Goal: Task Accomplishment & Management: Use online tool/utility

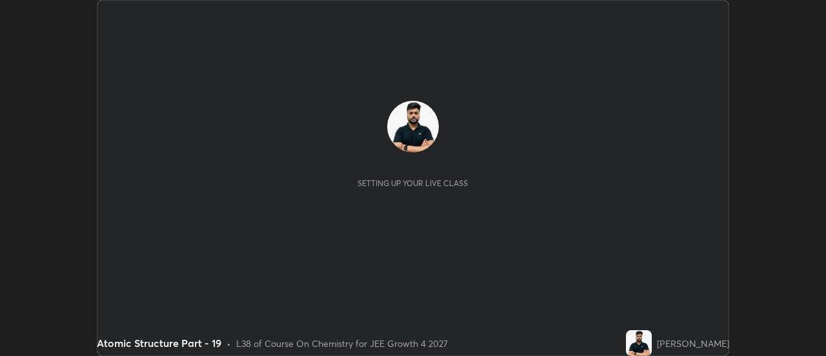
scroll to position [356, 826]
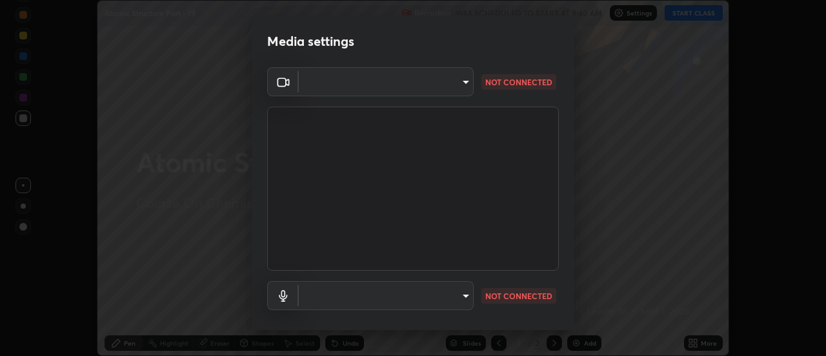
type input "4c72da43d9f8fe59a3f1c51c15ce5ef4700dc23536a29d5760a7834eb8cafeb2"
type input "default"
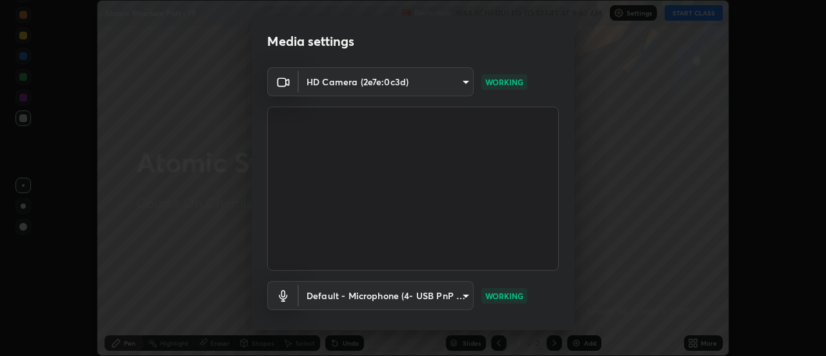
scroll to position [68, 0]
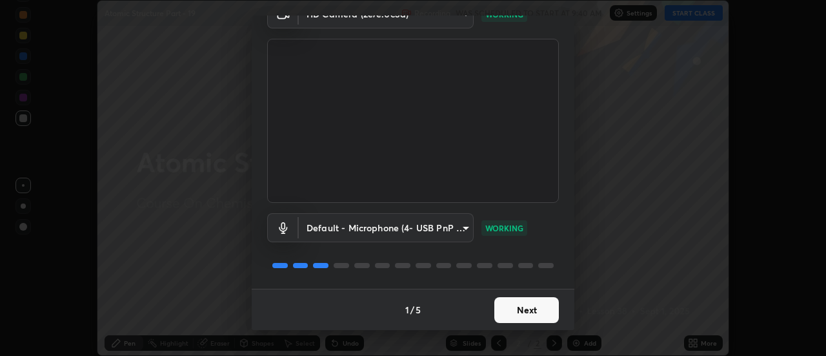
click at [529, 310] on button "Next" at bounding box center [526, 310] width 65 height 26
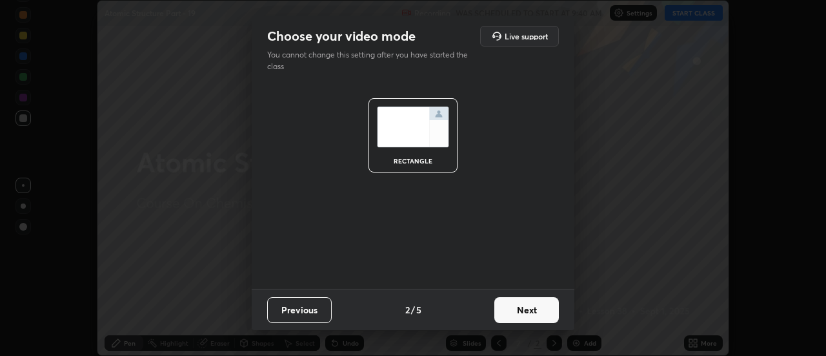
scroll to position [0, 0]
click at [531, 307] on button "Next" at bounding box center [526, 310] width 65 height 26
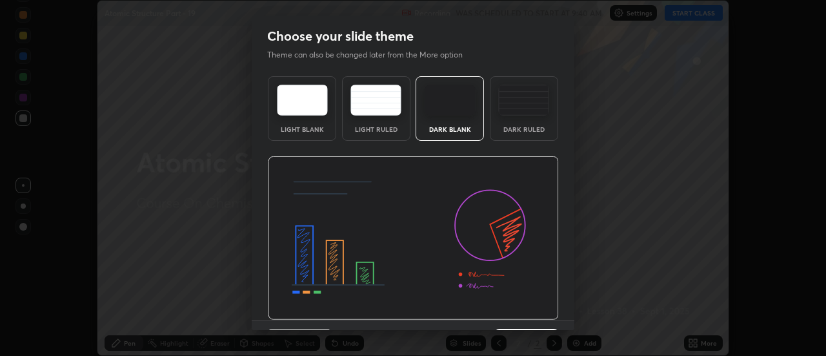
scroll to position [32, 0]
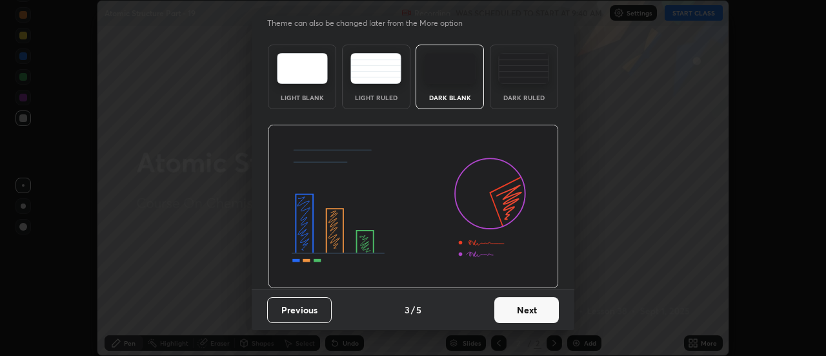
click at [542, 309] on button "Next" at bounding box center [526, 310] width 65 height 26
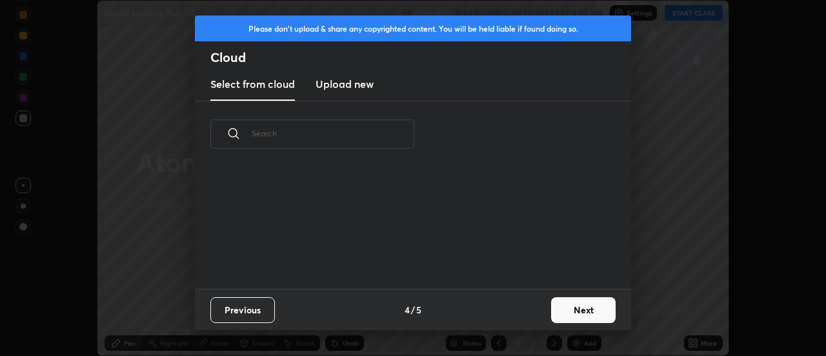
scroll to position [0, 0]
click at [553, 312] on button "Next" at bounding box center [583, 310] width 65 height 26
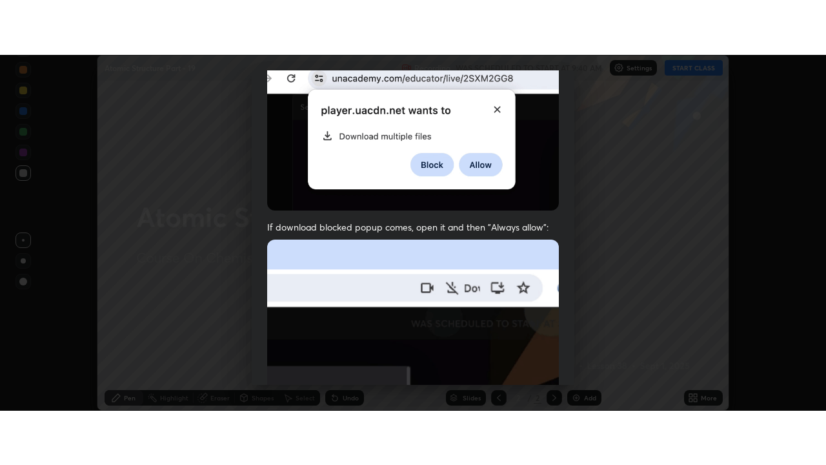
scroll to position [331, 0]
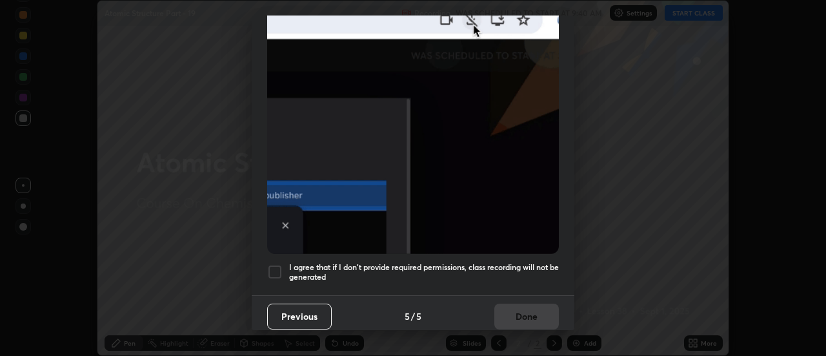
click at [276, 271] on div at bounding box center [274, 271] width 15 height 15
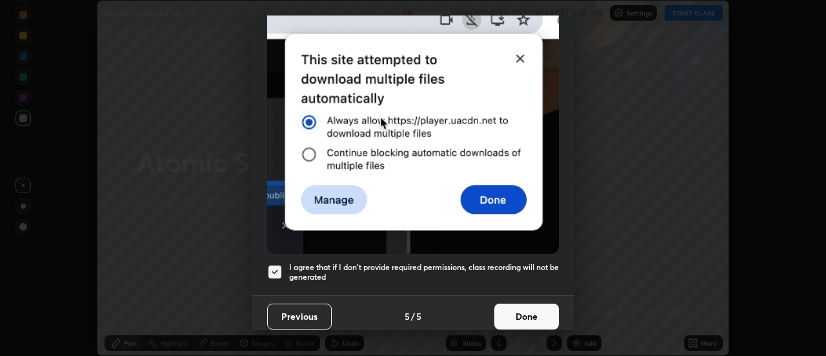
click at [525, 315] on button "Done" at bounding box center [526, 316] width 65 height 26
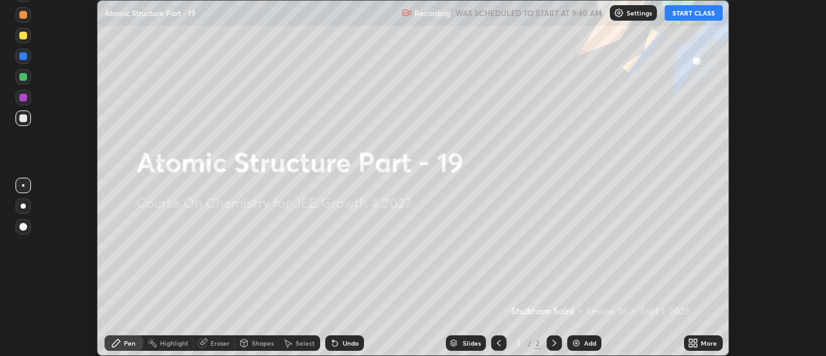
click at [694, 338] on icon at bounding box center [693, 343] width 10 height 10
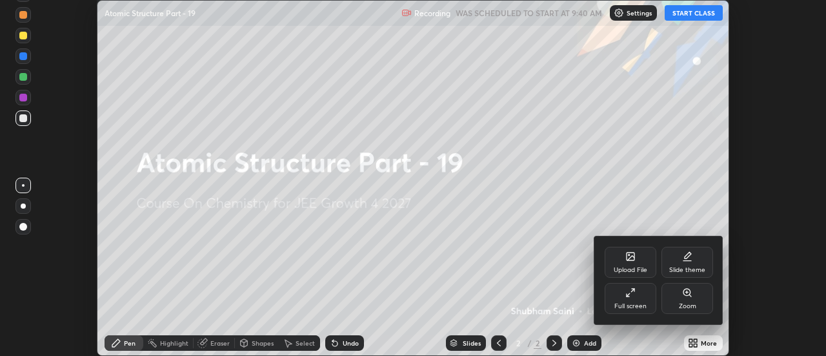
click at [619, 291] on div "Full screen" at bounding box center [631, 298] width 52 height 31
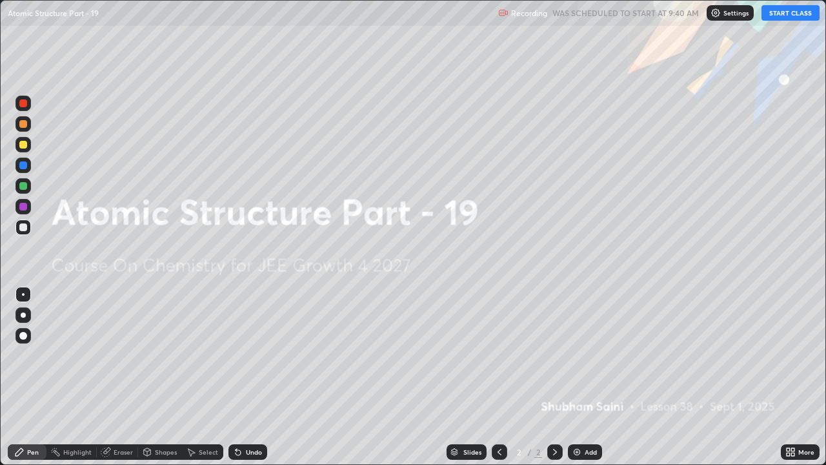
scroll to position [465, 826]
click at [789, 10] on button "START CLASS" at bounding box center [791, 12] width 58 height 15
click at [24, 317] on div at bounding box center [22, 314] width 15 height 15
click at [20, 145] on div at bounding box center [23, 145] width 8 height 8
click at [592, 355] on div "Add" at bounding box center [591, 452] width 12 height 6
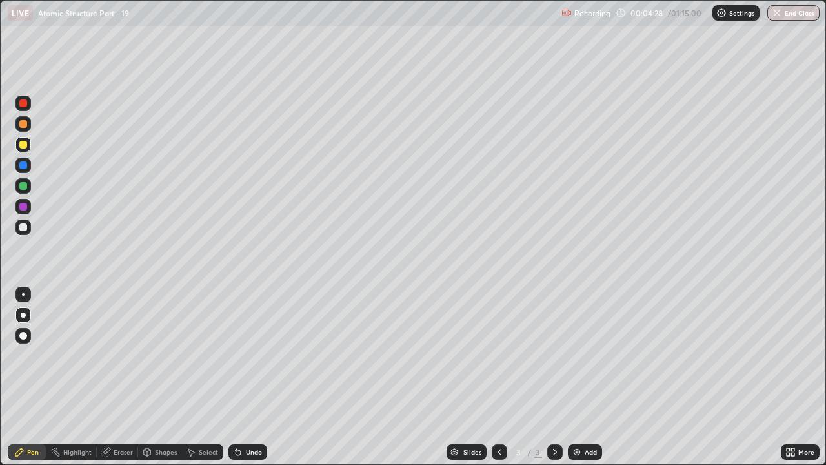
click at [28, 150] on div at bounding box center [22, 144] width 15 height 15
click at [22, 150] on div at bounding box center [22, 144] width 15 height 15
click at [24, 187] on div at bounding box center [23, 186] width 8 height 8
click at [257, 355] on div "Undo" at bounding box center [254, 452] width 16 height 6
click at [258, 355] on div "Undo" at bounding box center [254, 452] width 16 height 6
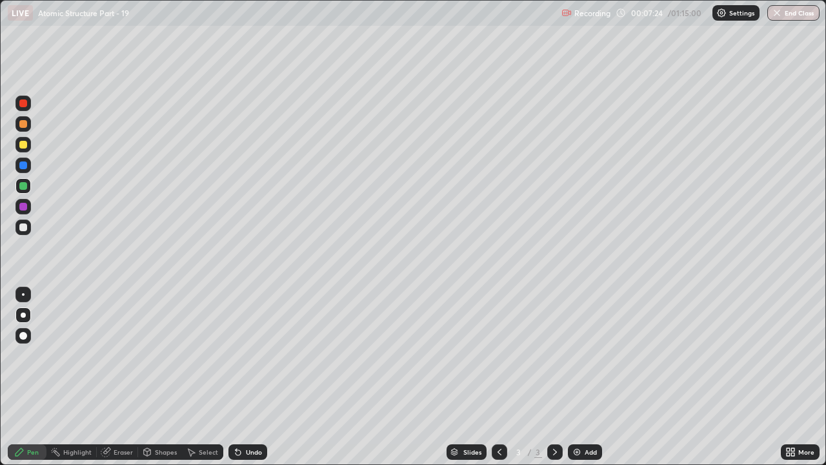
click at [496, 355] on icon at bounding box center [499, 452] width 10 height 10
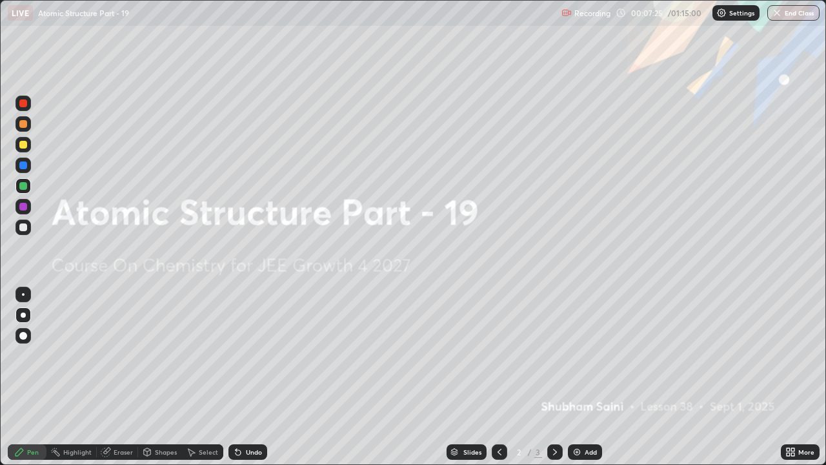
click at [585, 355] on div "Add" at bounding box center [591, 452] width 12 height 6
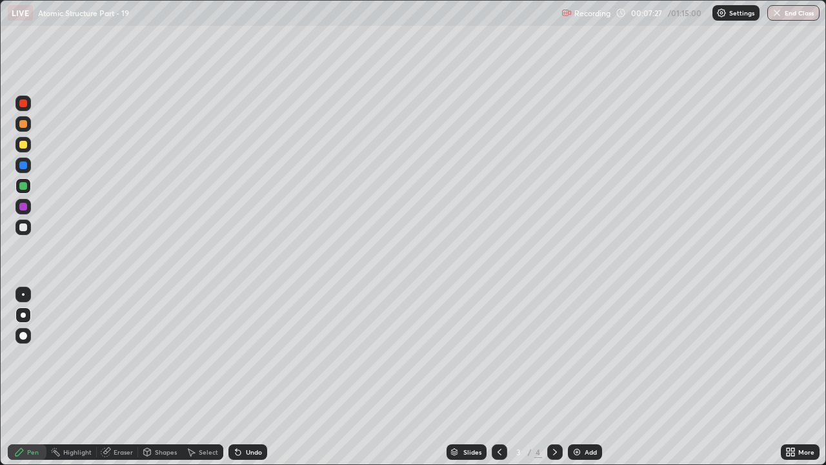
click at [19, 147] on div at bounding box center [23, 145] width 8 height 8
click at [250, 355] on div "Undo" at bounding box center [248, 451] width 39 height 15
click at [256, 355] on div "Undo" at bounding box center [248, 451] width 39 height 15
click at [110, 355] on icon at bounding box center [106, 452] width 10 height 10
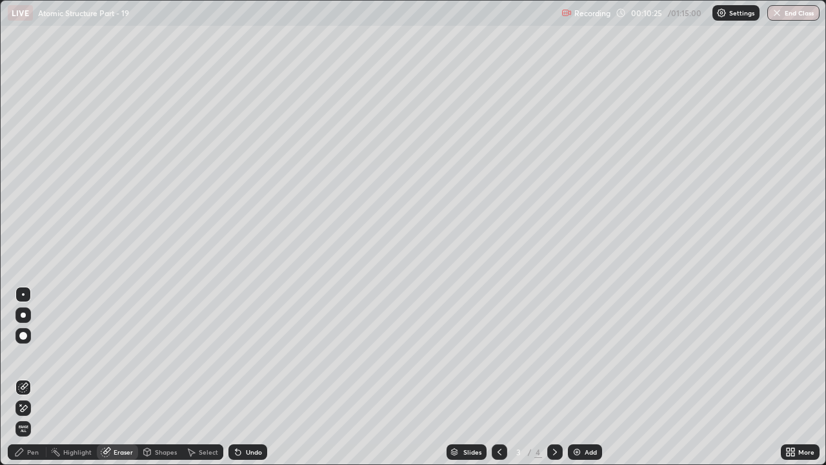
click at [29, 355] on div "Pen" at bounding box center [33, 452] width 12 height 6
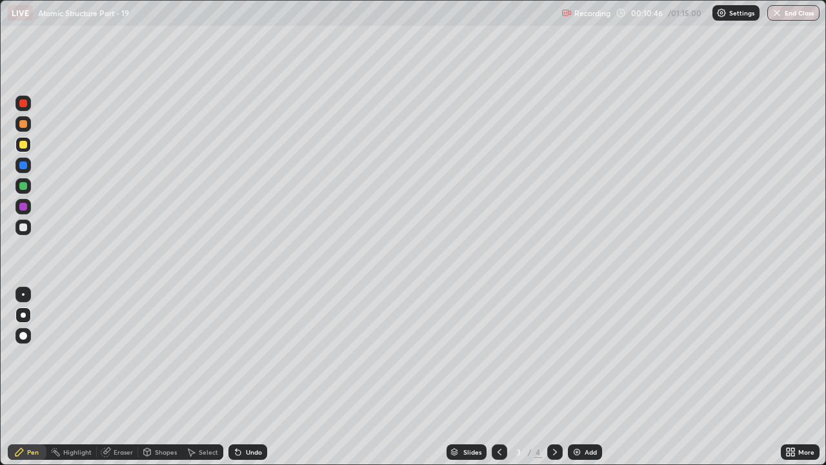
click at [247, 355] on div "Undo" at bounding box center [254, 452] width 16 height 6
click at [250, 355] on div "Undo" at bounding box center [254, 452] width 16 height 6
click at [254, 355] on div "Undo" at bounding box center [254, 452] width 16 height 6
click at [117, 355] on div "Eraser" at bounding box center [123, 452] width 19 height 6
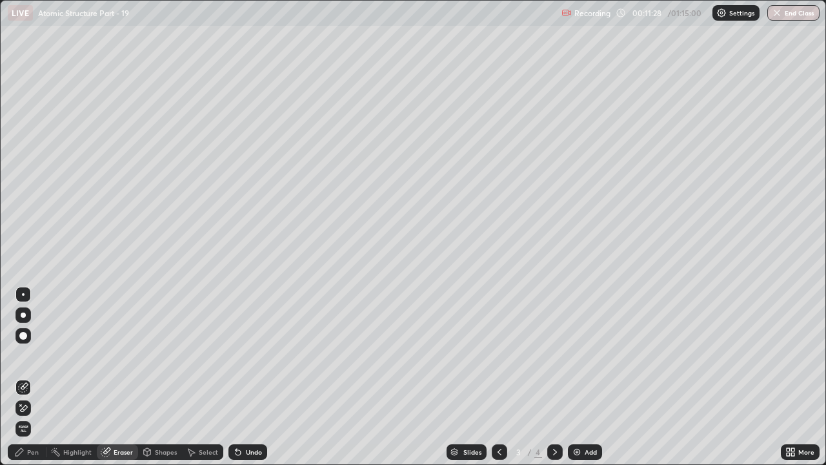
click at [34, 355] on div "Pen" at bounding box center [33, 452] width 12 height 6
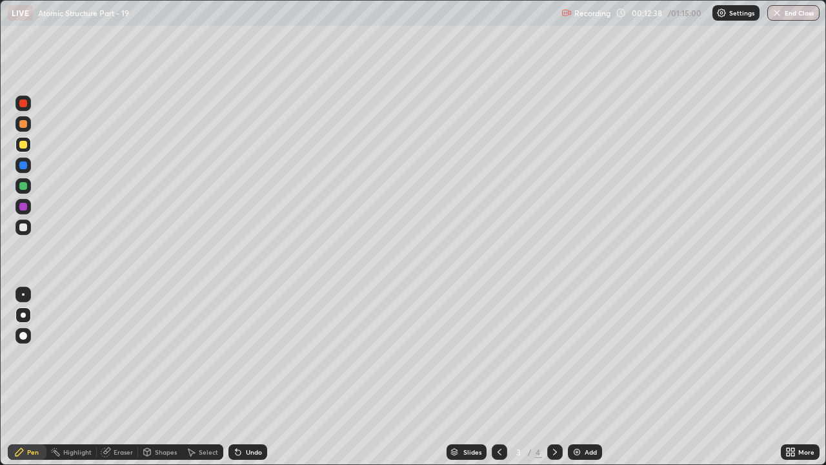
click at [114, 355] on div "Eraser" at bounding box center [123, 452] width 19 height 6
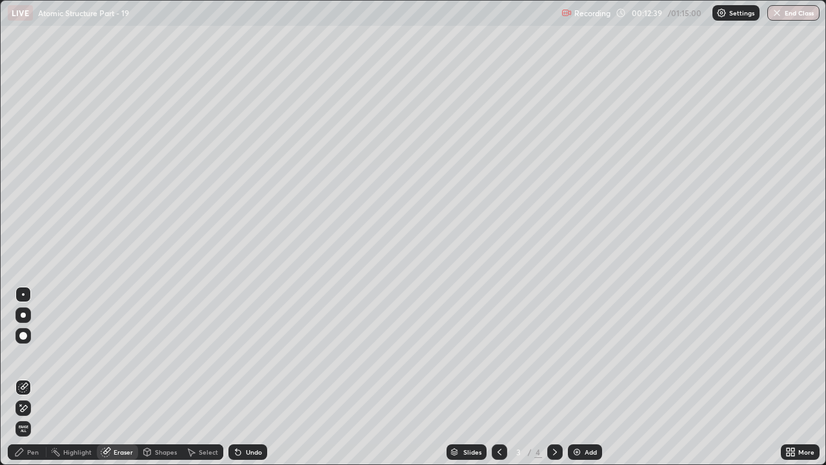
click at [23, 355] on icon at bounding box center [23, 408] width 10 height 11
click at [29, 355] on div "Pen" at bounding box center [33, 452] width 12 height 6
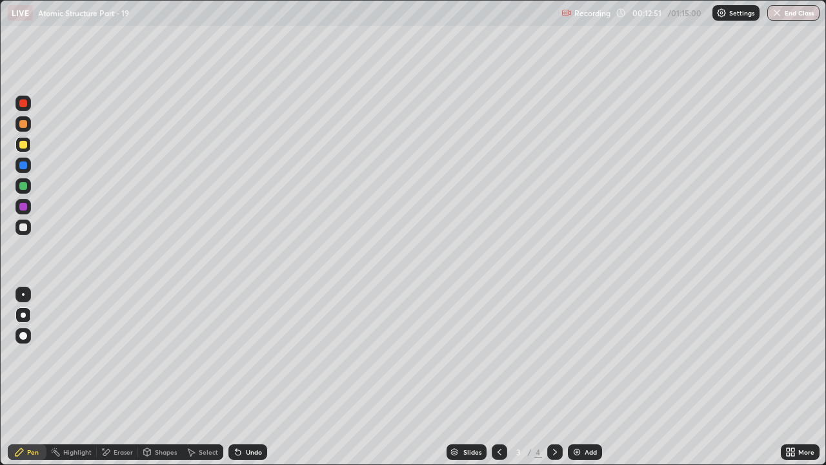
click at [118, 355] on div "Eraser" at bounding box center [123, 452] width 19 height 6
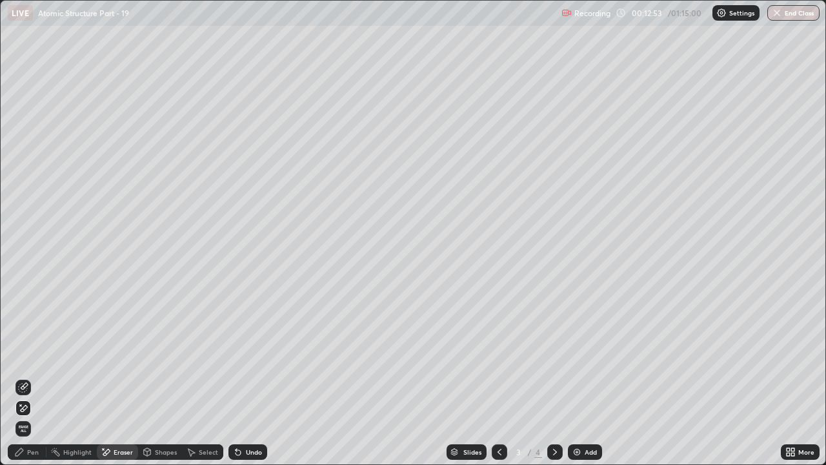
click at [30, 355] on div "Pen" at bounding box center [27, 451] width 39 height 15
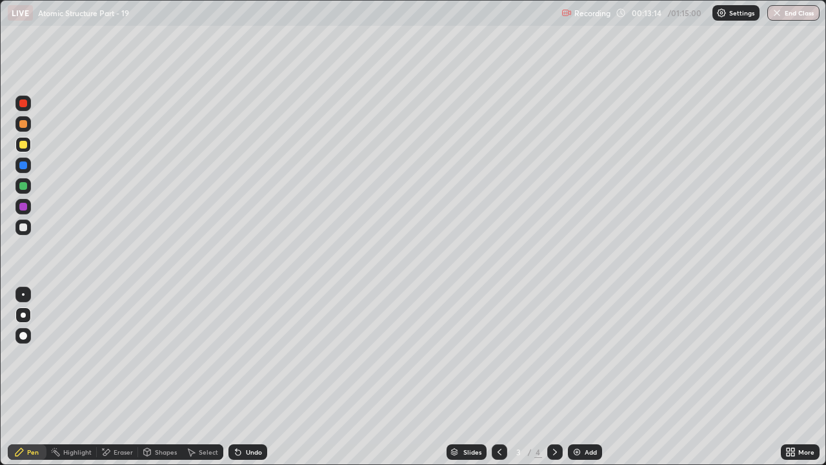
click at [248, 355] on div "Undo" at bounding box center [254, 452] width 16 height 6
click at [261, 355] on div "Undo" at bounding box center [248, 451] width 39 height 15
click at [111, 355] on div "Eraser" at bounding box center [117, 451] width 41 height 15
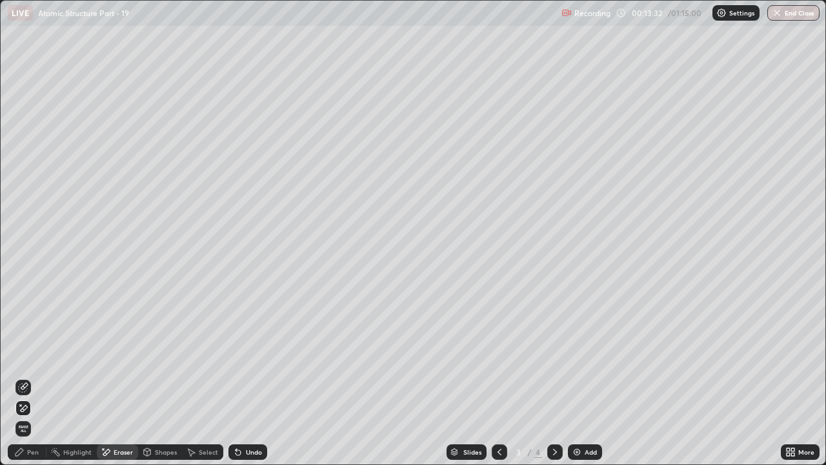
click at [30, 355] on div "Pen" at bounding box center [33, 452] width 12 height 6
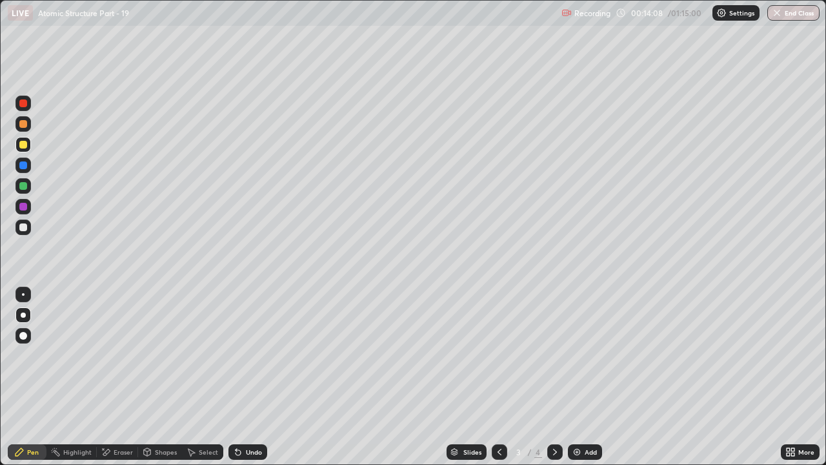
click at [258, 355] on div "Undo" at bounding box center [254, 452] width 16 height 6
click at [250, 355] on div "Undo" at bounding box center [254, 452] width 16 height 6
click at [253, 355] on div "Undo" at bounding box center [254, 452] width 16 height 6
click at [256, 355] on div "Undo" at bounding box center [248, 451] width 39 height 15
click at [263, 355] on div "Undo" at bounding box center [248, 451] width 39 height 15
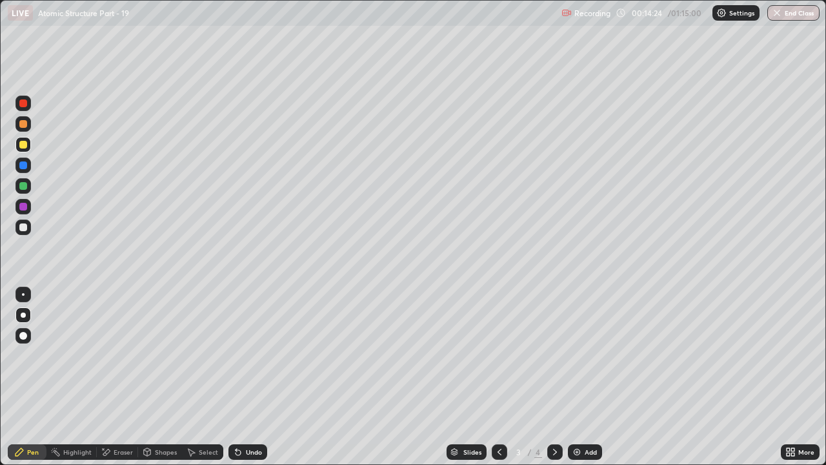
click at [158, 355] on div "Shapes" at bounding box center [166, 452] width 22 height 6
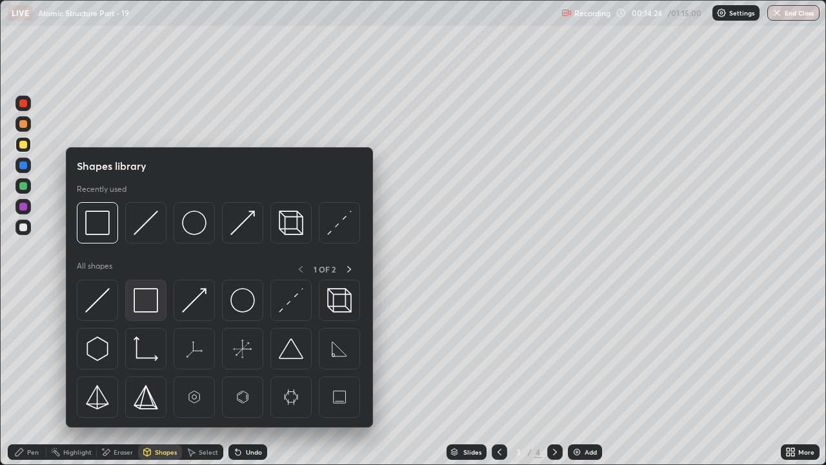
click at [149, 296] on img at bounding box center [146, 300] width 25 height 25
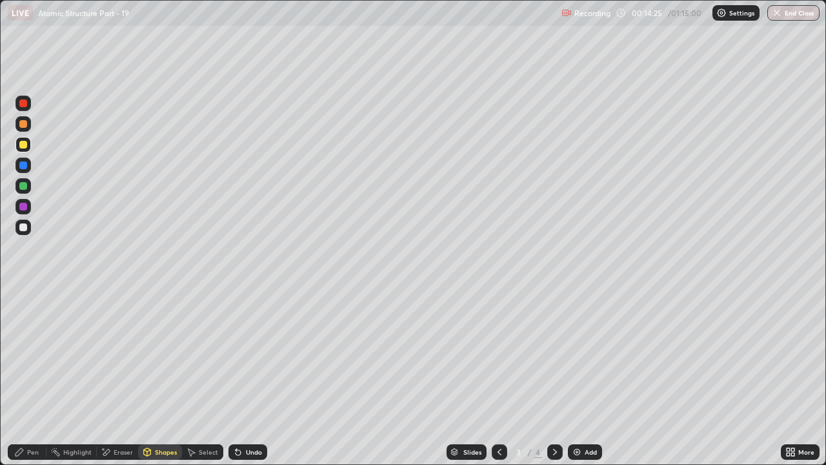
click at [23, 207] on div at bounding box center [23, 207] width 8 height 8
click at [18, 355] on div "Pen" at bounding box center [27, 451] width 39 height 15
click at [554, 355] on icon at bounding box center [555, 452] width 10 height 10
click at [117, 355] on div "Eraser" at bounding box center [123, 452] width 19 height 6
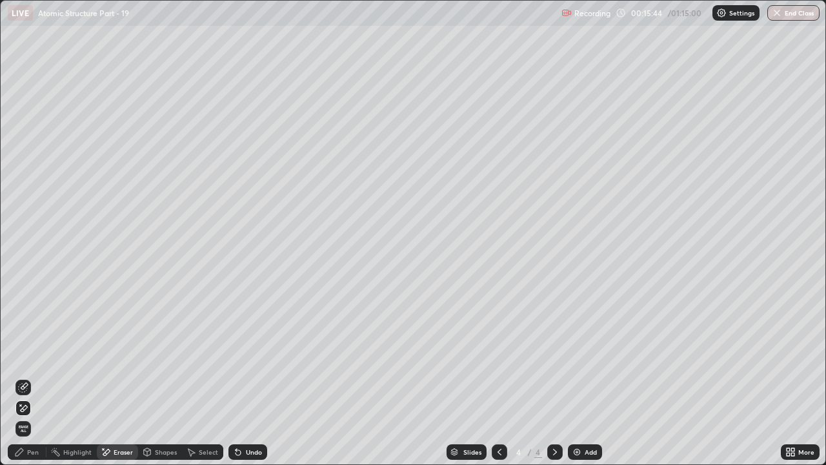
click at [32, 355] on div "Pen" at bounding box center [33, 452] width 12 height 6
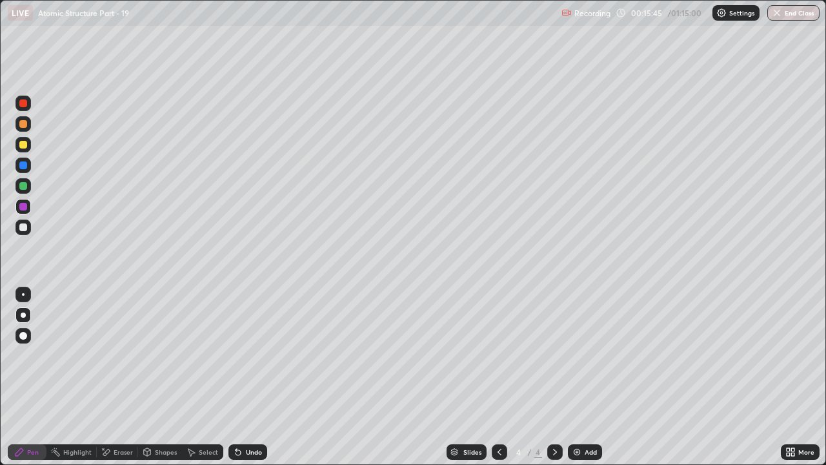
click at [23, 189] on div at bounding box center [23, 186] width 8 height 8
click at [576, 355] on img at bounding box center [577, 452] width 10 height 10
click at [23, 145] on div at bounding box center [23, 145] width 8 height 8
click at [22, 165] on div at bounding box center [23, 165] width 8 height 8
click at [26, 229] on div at bounding box center [23, 227] width 8 height 8
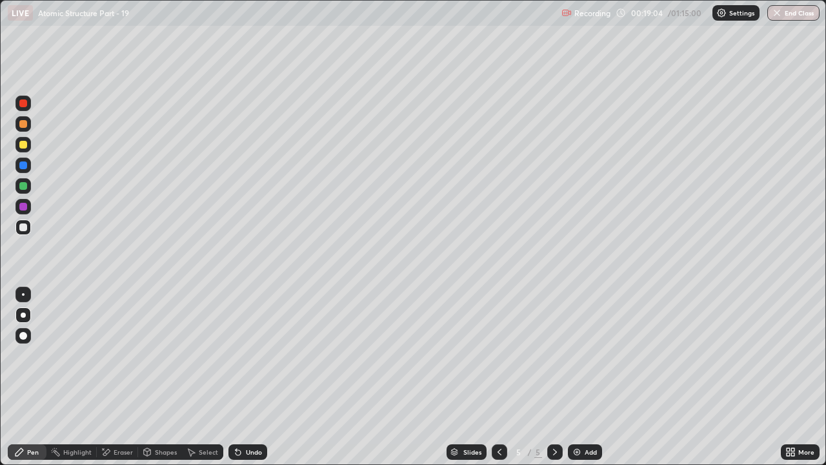
click at [26, 192] on div at bounding box center [22, 185] width 15 height 15
click at [160, 355] on div "Shapes" at bounding box center [166, 452] width 22 height 6
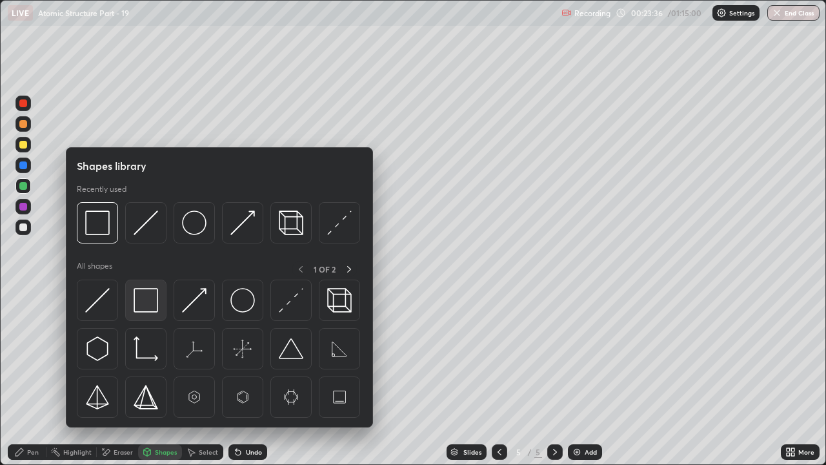
click at [147, 299] on img at bounding box center [146, 300] width 25 height 25
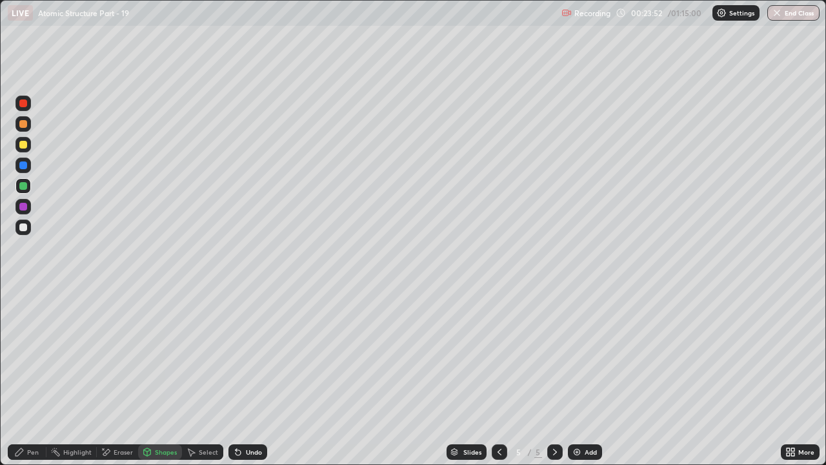
click at [252, 355] on div "Undo" at bounding box center [248, 451] width 39 height 15
click at [251, 355] on div "Undo" at bounding box center [254, 452] width 16 height 6
click at [30, 355] on div "Pen" at bounding box center [27, 451] width 39 height 15
click at [579, 355] on img at bounding box center [577, 452] width 10 height 10
click at [22, 147] on div at bounding box center [23, 145] width 8 height 8
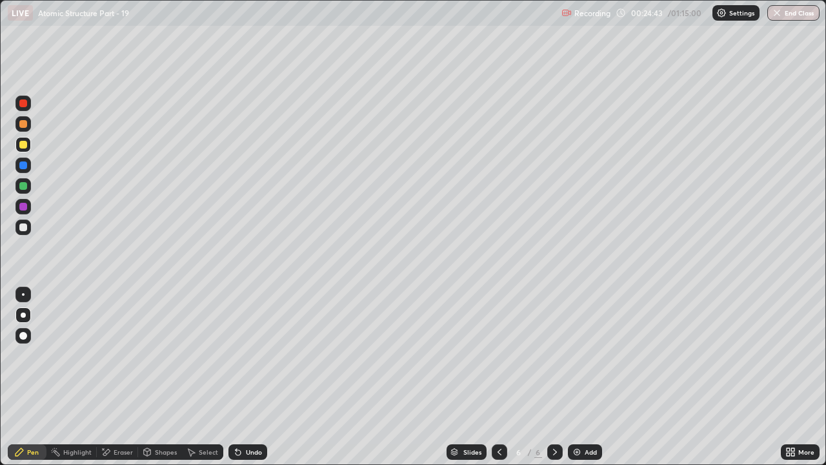
click at [23, 127] on div at bounding box center [23, 124] width 8 height 8
click at [116, 355] on div "Eraser" at bounding box center [123, 452] width 19 height 6
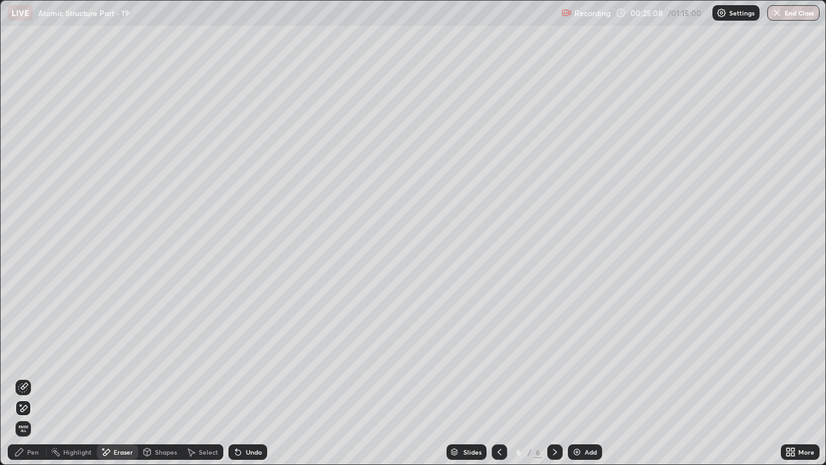
click at [32, 355] on div "Pen" at bounding box center [27, 451] width 39 height 15
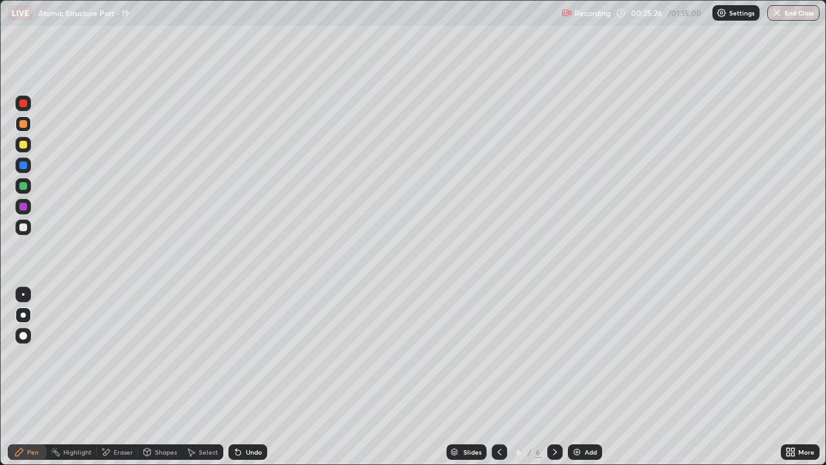
click at [23, 228] on div at bounding box center [23, 227] width 8 height 8
click at [132, 355] on div "Eraser" at bounding box center [123, 452] width 19 height 6
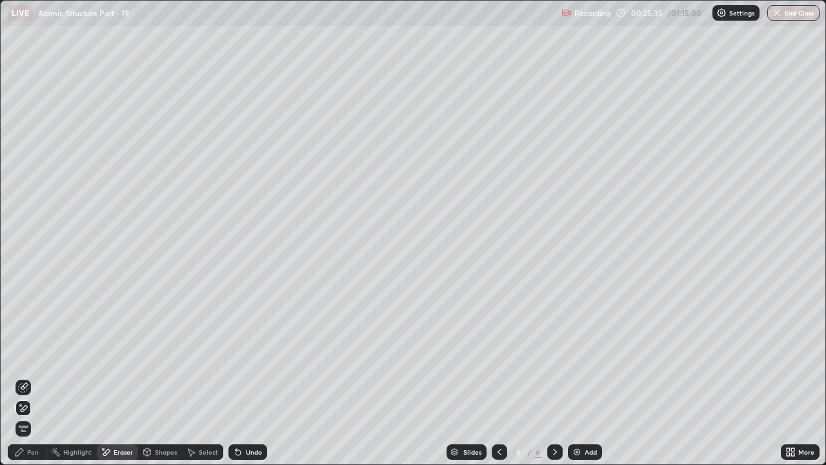
click at [165, 355] on div "Shapes" at bounding box center [166, 452] width 22 height 6
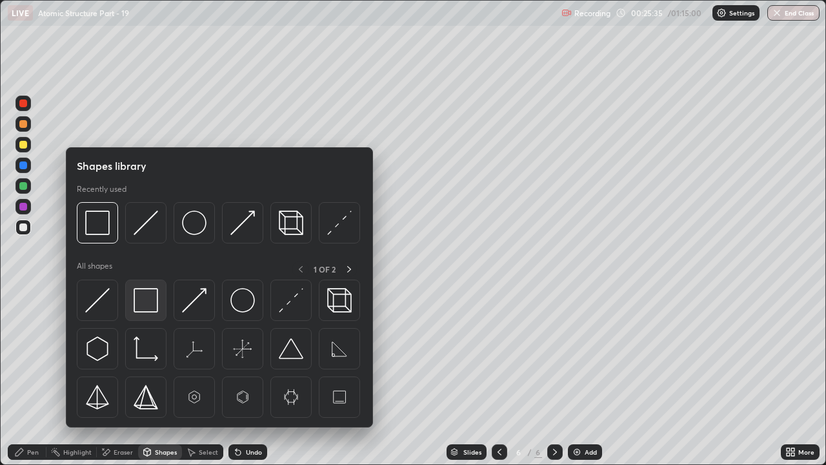
click at [141, 294] on img at bounding box center [146, 300] width 25 height 25
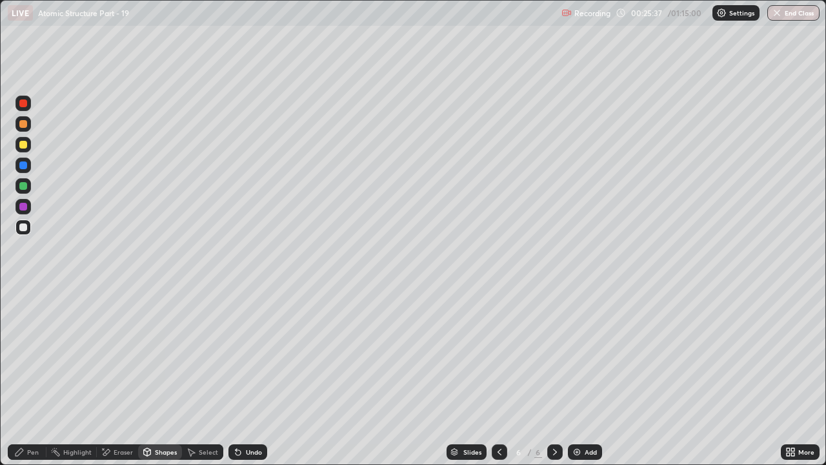
click at [18, 355] on icon at bounding box center [19, 452] width 8 height 8
click at [498, 355] on icon at bounding box center [499, 452] width 10 height 10
click at [555, 355] on icon at bounding box center [555, 452] width 4 height 6
click at [160, 355] on div "Shapes" at bounding box center [166, 452] width 22 height 6
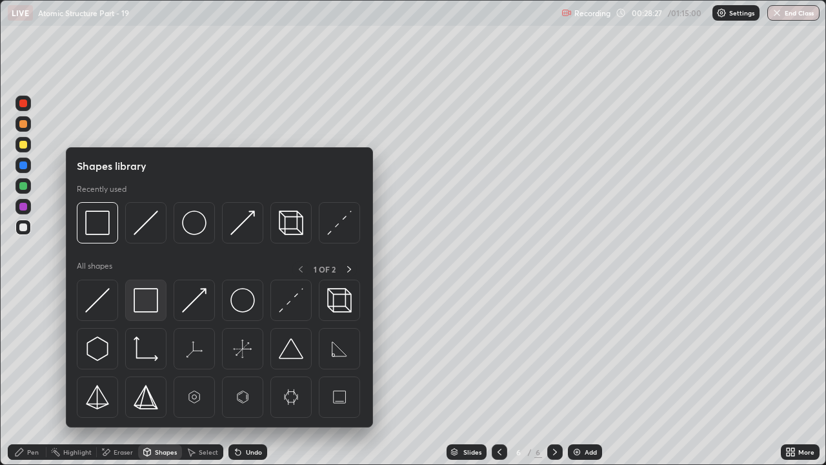
click at [148, 300] on img at bounding box center [146, 300] width 25 height 25
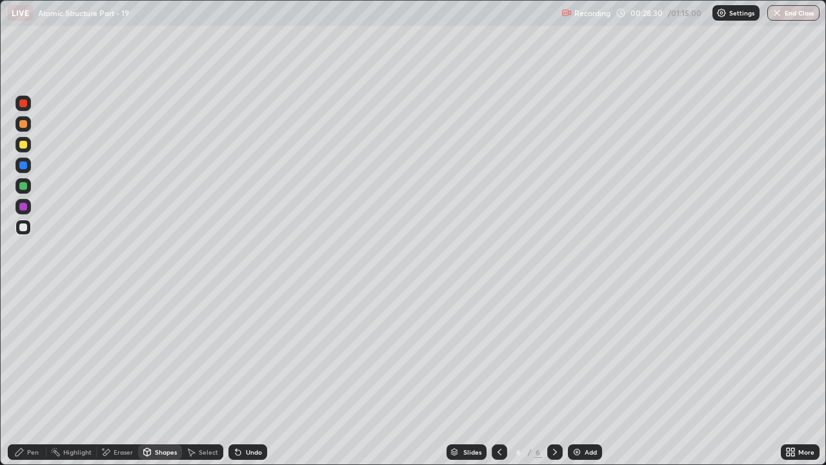
click at [29, 355] on div "Pen" at bounding box center [33, 452] width 12 height 6
click at [262, 355] on div "Undo" at bounding box center [248, 451] width 39 height 15
click at [259, 355] on div "Undo" at bounding box center [254, 452] width 16 height 6
click at [262, 355] on div "Undo" at bounding box center [248, 451] width 39 height 15
click at [254, 355] on div "Undo" at bounding box center [254, 452] width 16 height 6
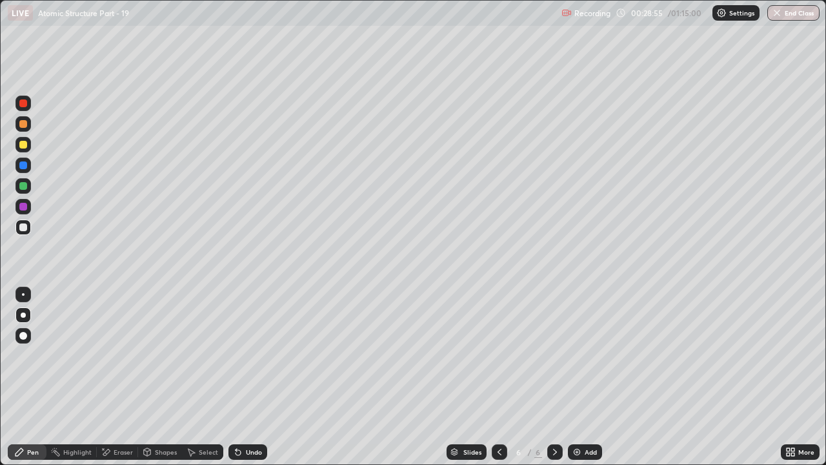
click at [163, 355] on div "Shapes" at bounding box center [166, 452] width 22 height 6
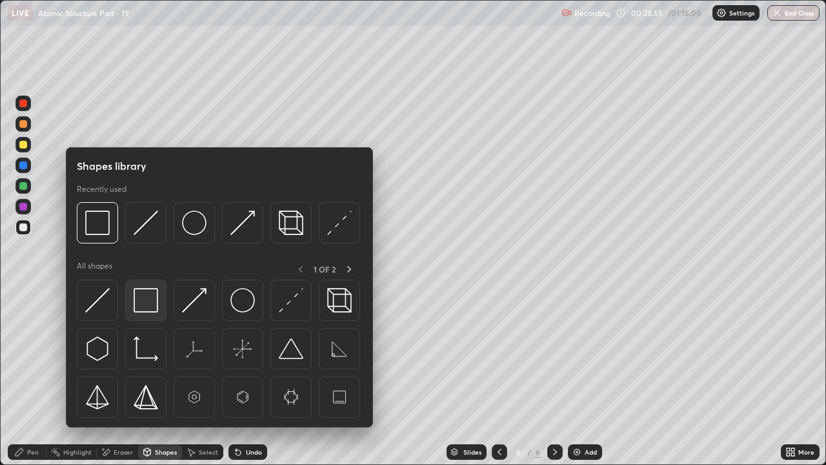
click at [142, 292] on img at bounding box center [146, 300] width 25 height 25
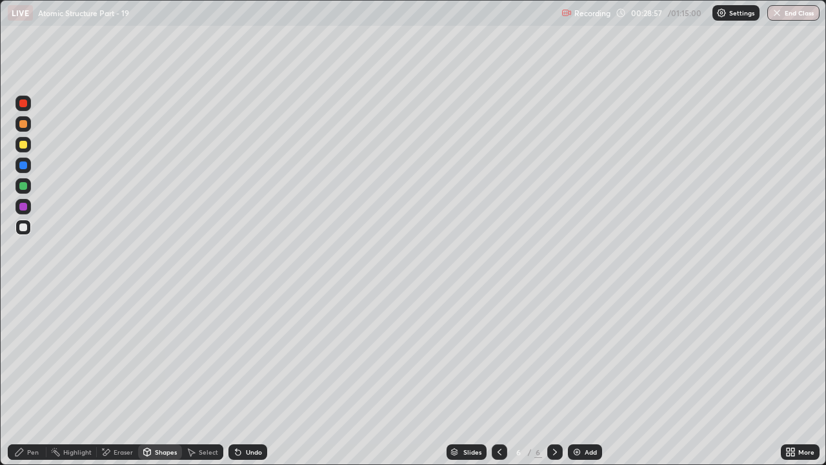
click at [26, 355] on div "Pen" at bounding box center [27, 451] width 39 height 15
click at [582, 355] on div "Add" at bounding box center [585, 451] width 34 height 15
click at [163, 355] on div "Shapes" at bounding box center [160, 451] width 44 height 15
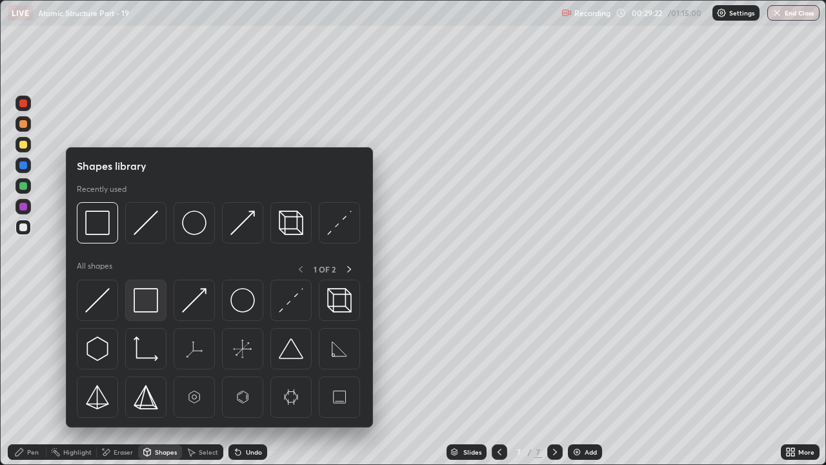
click at [143, 303] on img at bounding box center [146, 300] width 25 height 25
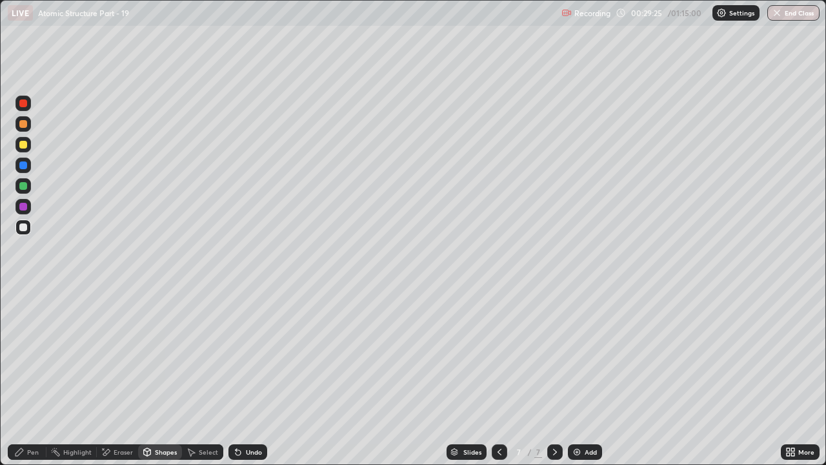
click at [41, 355] on div "Pen" at bounding box center [27, 451] width 39 height 15
click at [163, 355] on div "Shapes" at bounding box center [160, 451] width 44 height 15
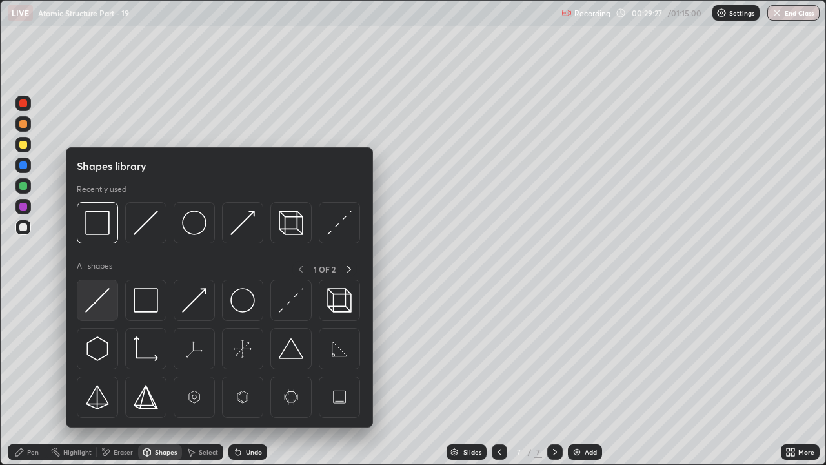
click at [104, 302] on img at bounding box center [97, 300] width 25 height 25
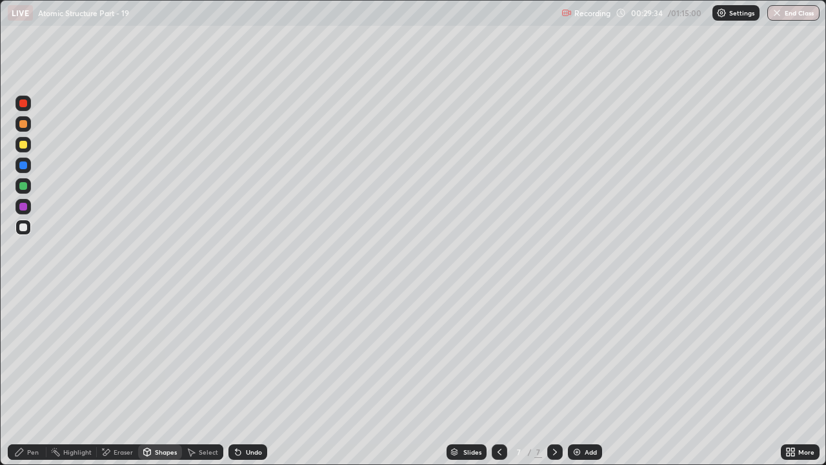
click at [27, 355] on div "Pen" at bounding box center [33, 452] width 12 height 6
click at [25, 225] on div at bounding box center [23, 227] width 8 height 8
click at [23, 205] on div at bounding box center [23, 207] width 8 height 8
click at [256, 355] on div "Undo" at bounding box center [254, 452] width 16 height 6
click at [258, 355] on div "Undo" at bounding box center [248, 451] width 39 height 15
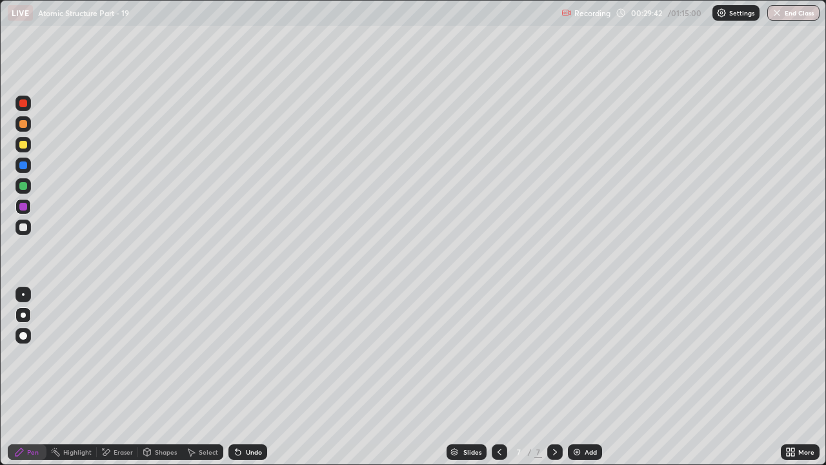
click at [259, 355] on div "Undo" at bounding box center [254, 452] width 16 height 6
click at [496, 355] on icon at bounding box center [499, 452] width 10 height 10
click at [165, 355] on div "Shapes" at bounding box center [166, 452] width 22 height 6
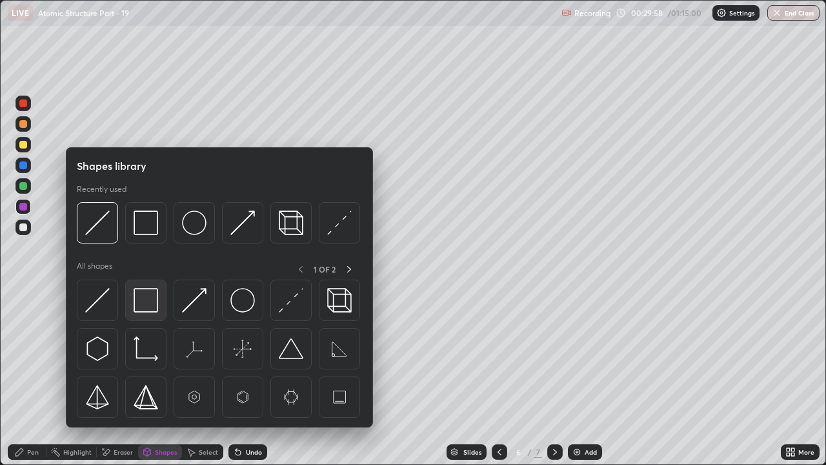
click at [155, 301] on img at bounding box center [146, 300] width 25 height 25
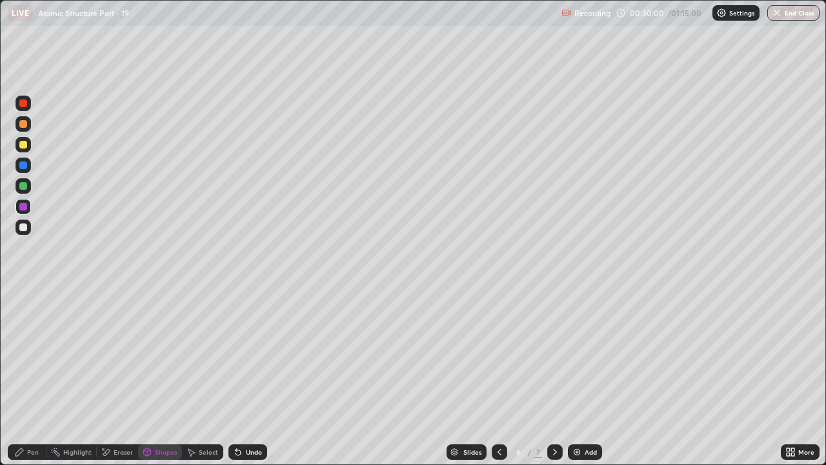
click at [25, 355] on div "Pen" at bounding box center [27, 451] width 39 height 15
click at [250, 355] on div "Undo" at bounding box center [248, 451] width 39 height 15
click at [253, 355] on div "Undo" at bounding box center [254, 452] width 16 height 6
click at [552, 355] on div at bounding box center [554, 452] width 15 height 26
click at [253, 355] on div "Undo" at bounding box center [254, 452] width 16 height 6
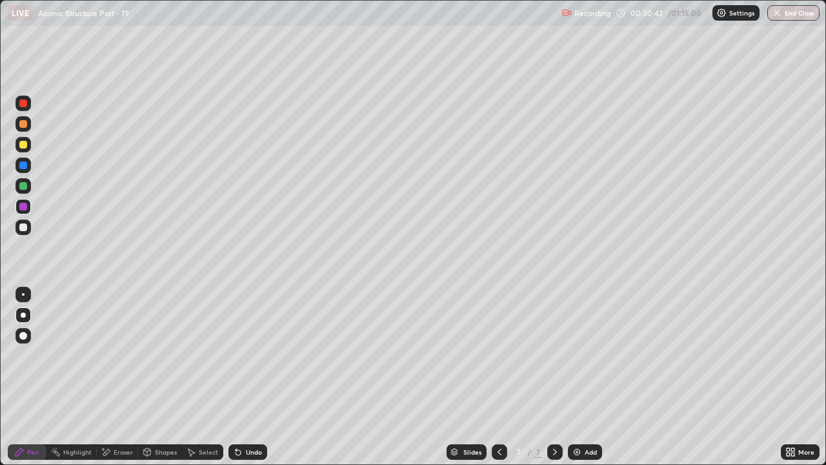
click at [254, 355] on div "Undo" at bounding box center [248, 451] width 39 height 15
click at [260, 355] on div "Undo" at bounding box center [248, 451] width 39 height 15
click at [258, 355] on div "Undo" at bounding box center [254, 452] width 16 height 6
click at [250, 355] on div "Undo" at bounding box center [254, 452] width 16 height 6
click at [248, 355] on div "Undo" at bounding box center [254, 452] width 16 height 6
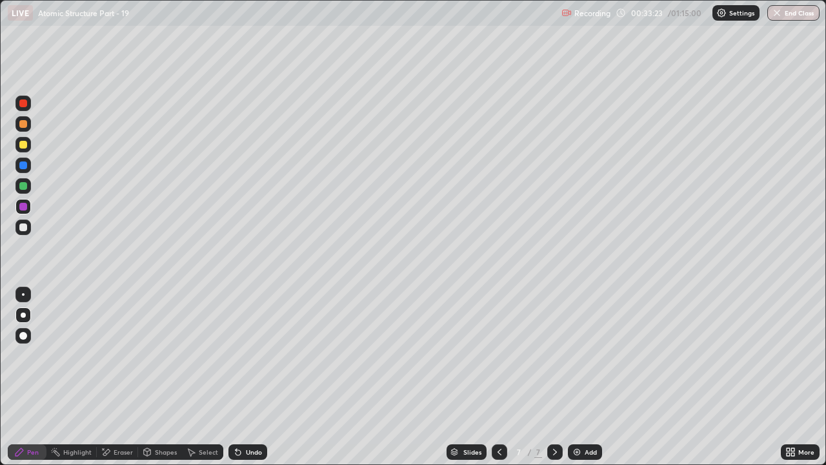
click at [120, 355] on div "Eraser" at bounding box center [123, 452] width 19 height 6
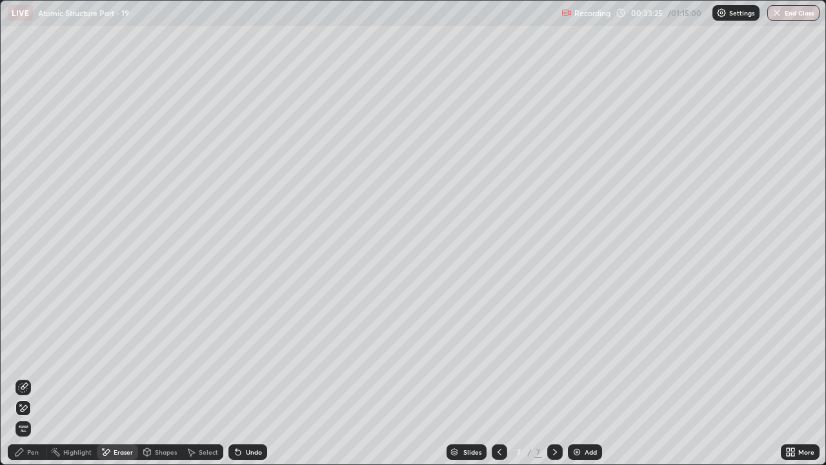
click at [32, 355] on div "Pen" at bounding box center [33, 452] width 12 height 6
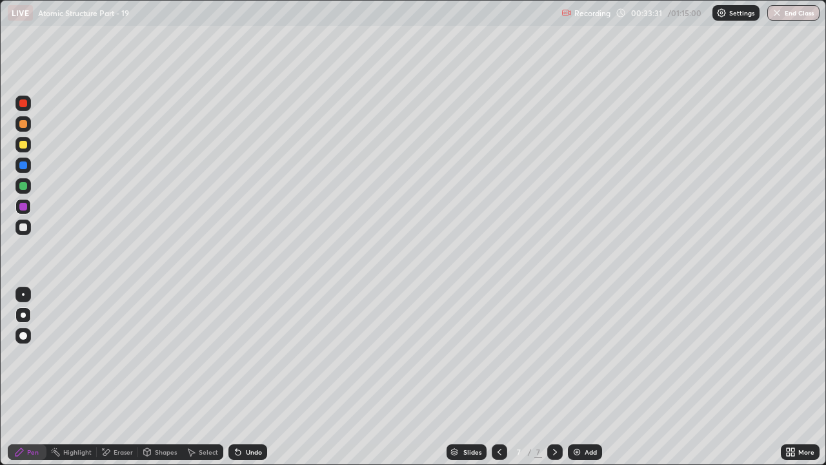
click at [26, 229] on div at bounding box center [22, 226] width 15 height 15
click at [23, 209] on div at bounding box center [23, 207] width 8 height 8
click at [18, 226] on div at bounding box center [22, 226] width 15 height 15
click at [23, 190] on div at bounding box center [22, 185] width 15 height 15
click at [25, 229] on div at bounding box center [23, 227] width 8 height 8
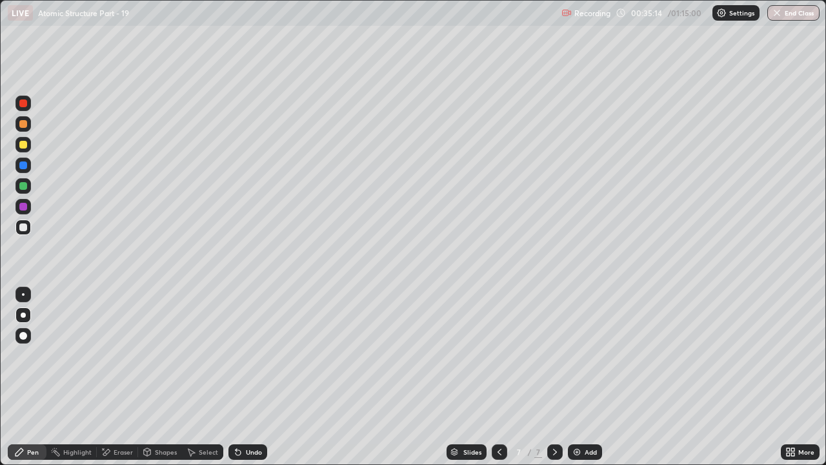
click at [23, 187] on div at bounding box center [23, 186] width 8 height 8
click at [253, 355] on div "Undo" at bounding box center [248, 451] width 39 height 15
click at [263, 355] on div "Undo" at bounding box center [248, 451] width 39 height 15
click at [259, 355] on div "Undo" at bounding box center [248, 451] width 39 height 15
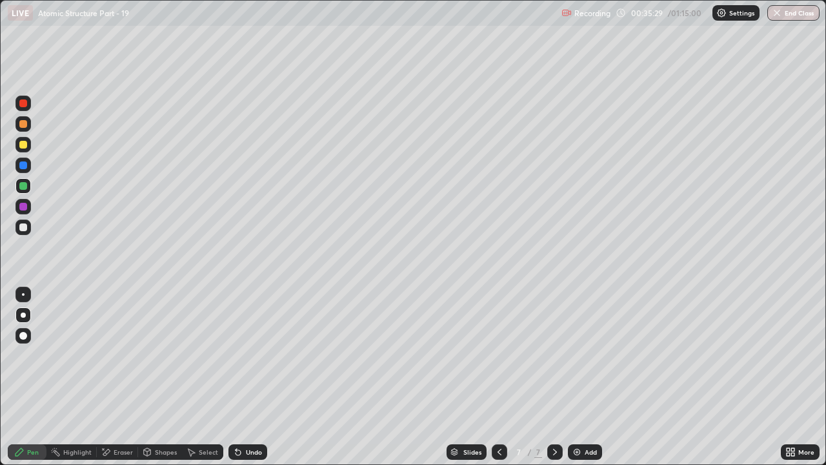
click at [258, 355] on div "Undo" at bounding box center [248, 451] width 39 height 15
click at [259, 355] on div "Undo" at bounding box center [248, 451] width 39 height 15
click at [263, 355] on div "Undo" at bounding box center [248, 451] width 39 height 15
click at [162, 355] on div "Shapes" at bounding box center [166, 452] width 22 height 6
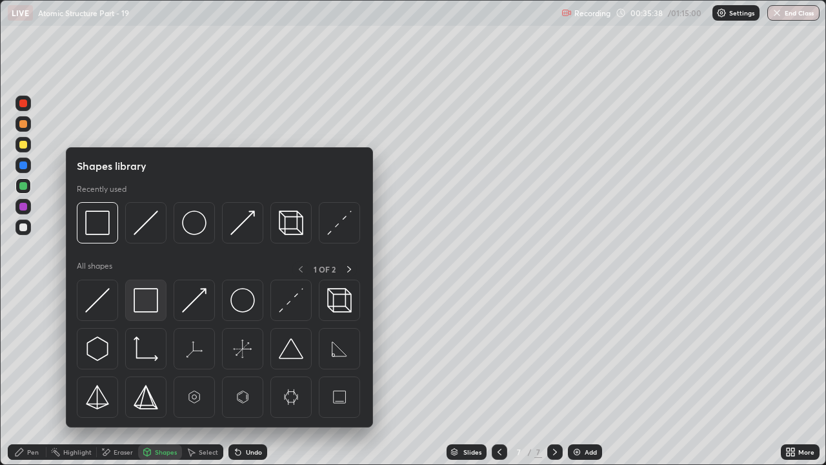
click at [150, 296] on img at bounding box center [146, 300] width 25 height 25
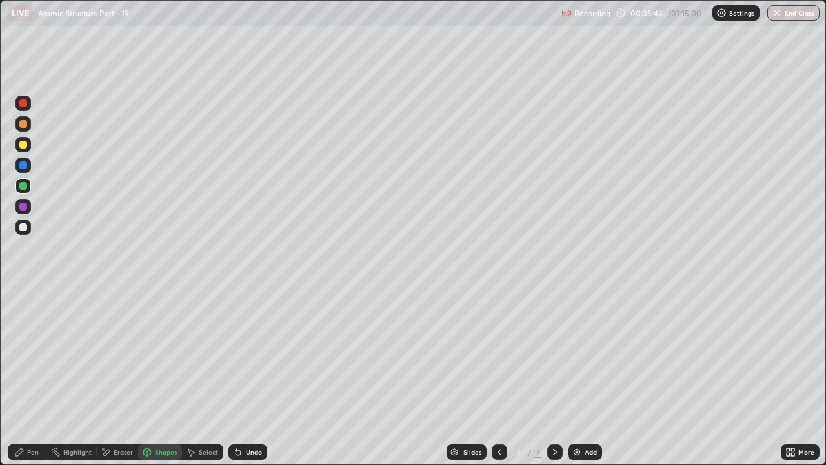
click at [25, 226] on div at bounding box center [23, 227] width 8 height 8
click at [250, 355] on div "Undo" at bounding box center [254, 452] width 16 height 6
click at [32, 355] on div "Pen" at bounding box center [33, 452] width 12 height 6
click at [255, 355] on div "Undo" at bounding box center [254, 452] width 16 height 6
click at [160, 355] on div "Shapes" at bounding box center [166, 452] width 22 height 6
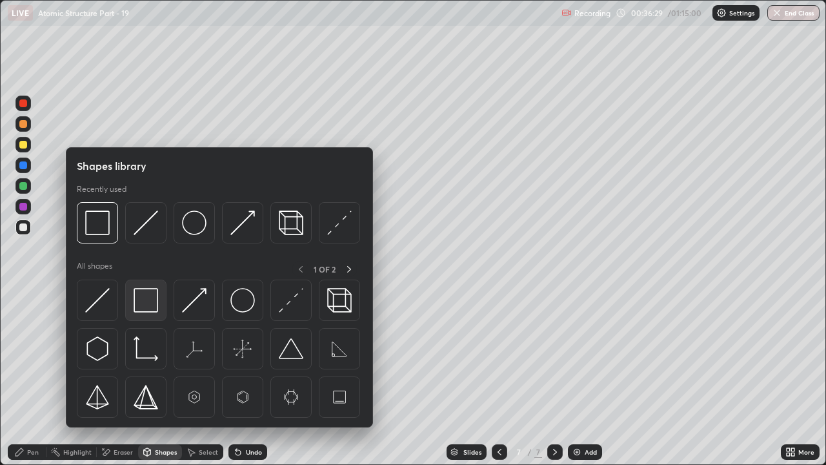
click at [150, 299] on img at bounding box center [146, 300] width 25 height 25
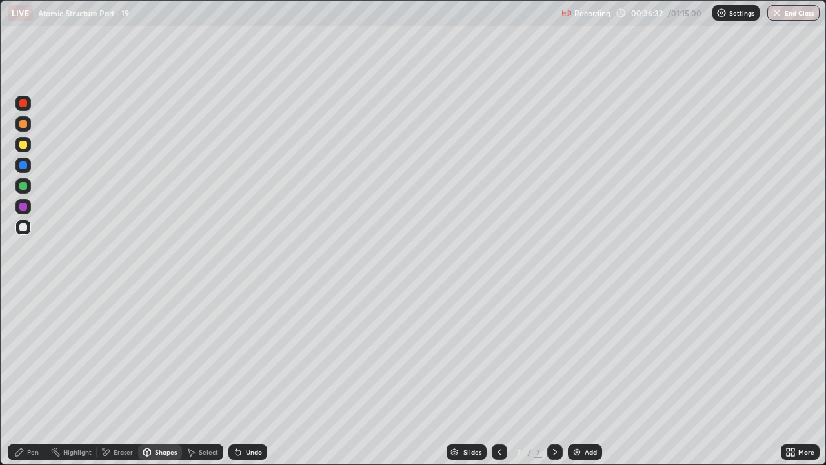
click at [28, 355] on div "Pen" at bounding box center [33, 452] width 12 height 6
click at [576, 355] on img at bounding box center [577, 452] width 10 height 10
click at [28, 143] on div at bounding box center [22, 144] width 15 height 15
click at [240, 355] on icon at bounding box center [238, 452] width 10 height 10
click at [103, 355] on icon at bounding box center [103, 448] width 1 height 1
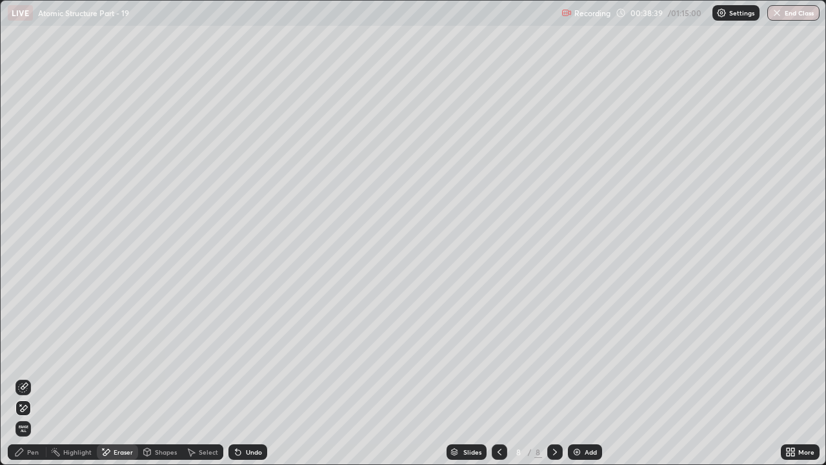
click at [25, 355] on div "Pen" at bounding box center [27, 451] width 39 height 15
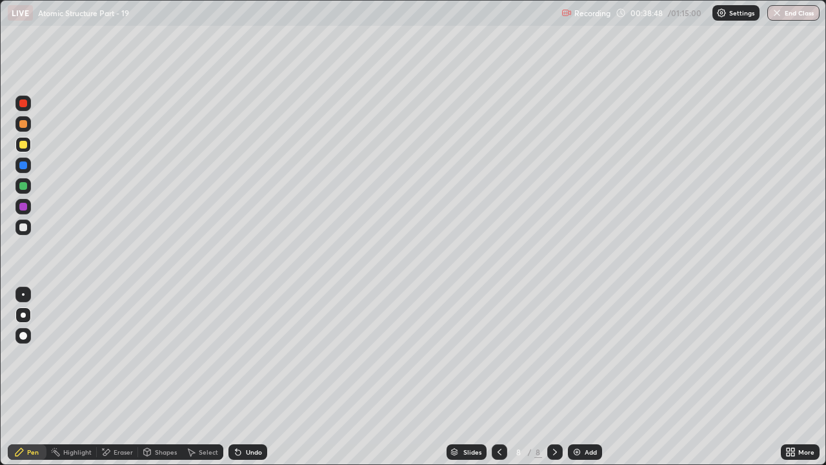
click at [158, 355] on div "Shapes" at bounding box center [166, 452] width 22 height 6
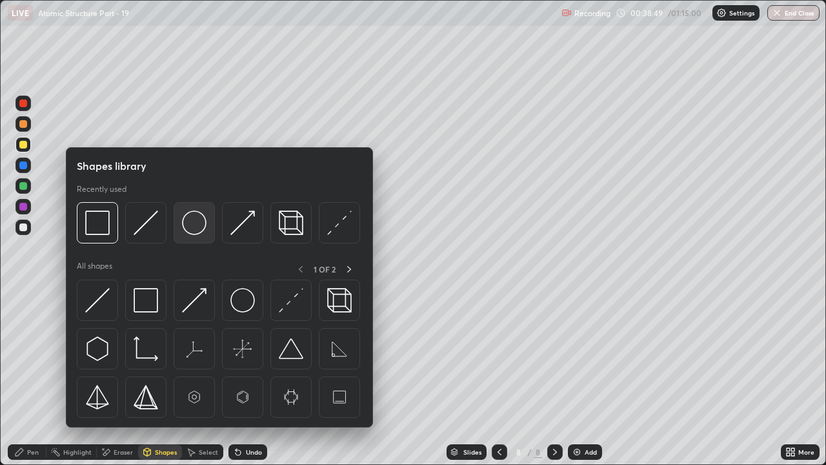
click at [190, 225] on img at bounding box center [194, 222] width 25 height 25
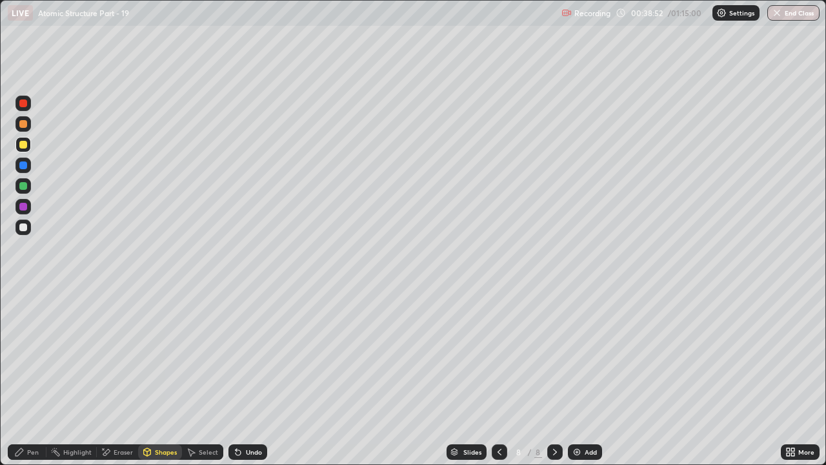
click at [28, 355] on div "Pen" at bounding box center [33, 452] width 12 height 6
click at [25, 146] on div at bounding box center [23, 145] width 8 height 8
click at [258, 355] on div "Undo" at bounding box center [248, 451] width 39 height 15
click at [260, 355] on div "Undo" at bounding box center [248, 451] width 39 height 15
click at [258, 355] on div "Undo" at bounding box center [248, 451] width 39 height 15
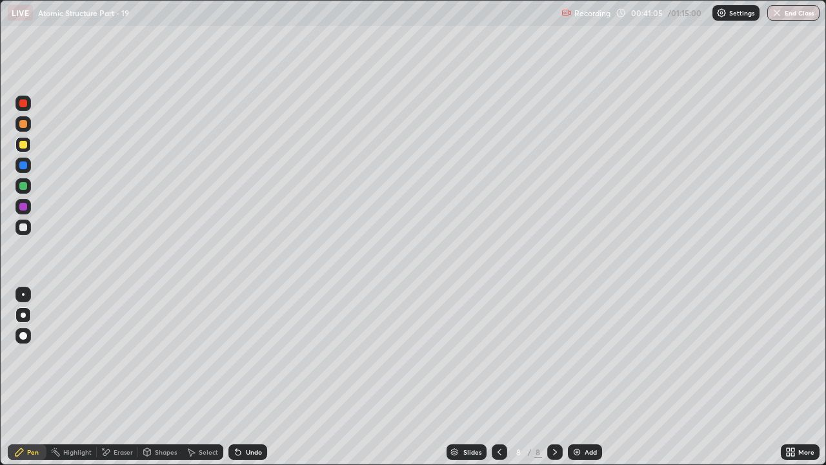
click at [578, 355] on img at bounding box center [577, 452] width 10 height 10
click at [21, 163] on div at bounding box center [23, 165] width 8 height 8
click at [254, 355] on div "Undo" at bounding box center [254, 452] width 16 height 6
click at [169, 355] on div "Shapes" at bounding box center [166, 452] width 22 height 6
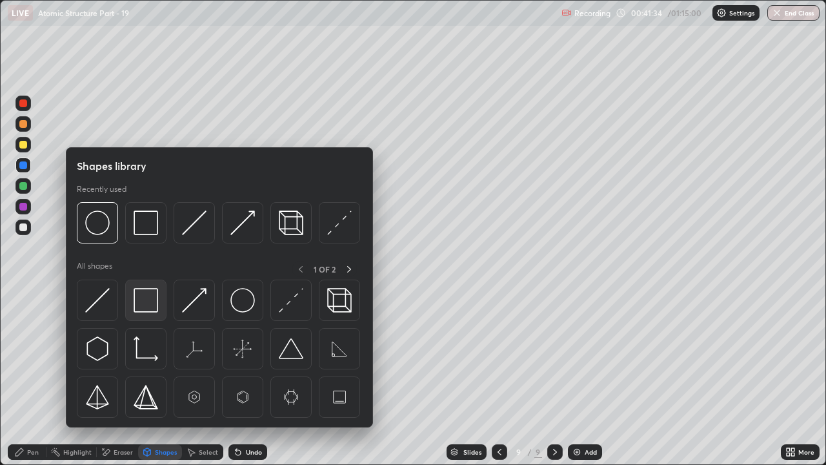
click at [147, 303] on img at bounding box center [146, 300] width 25 height 25
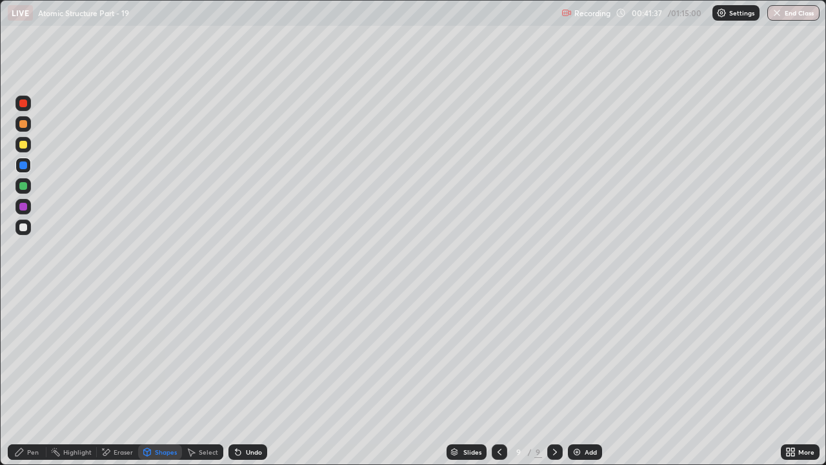
click at [30, 355] on div "Pen" at bounding box center [33, 452] width 12 height 6
click at [25, 145] on div at bounding box center [23, 145] width 8 height 8
click at [26, 229] on div at bounding box center [23, 227] width 8 height 8
click at [246, 355] on div "Undo" at bounding box center [254, 452] width 16 height 6
click at [254, 355] on div "Undo" at bounding box center [254, 452] width 16 height 6
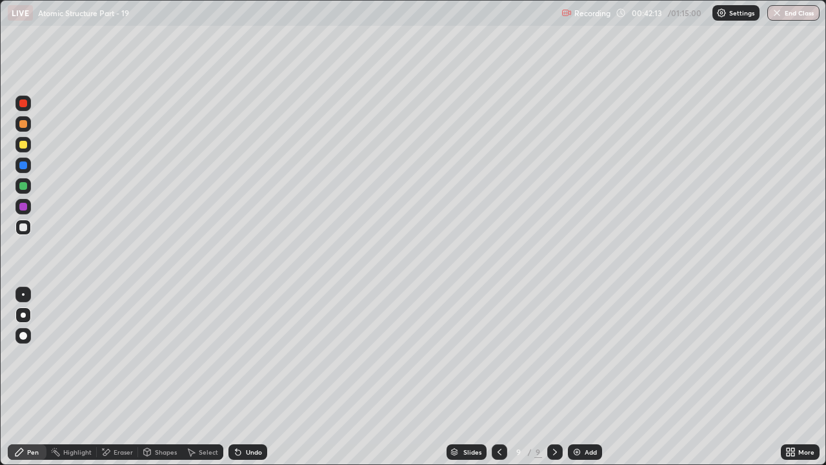
click at [252, 355] on div "Undo" at bounding box center [254, 452] width 16 height 6
click at [22, 145] on div at bounding box center [23, 145] width 8 height 8
click at [585, 355] on div "Add" at bounding box center [591, 452] width 12 height 6
click at [28, 229] on div at bounding box center [22, 226] width 15 height 15
click at [251, 355] on div "Undo" at bounding box center [254, 452] width 16 height 6
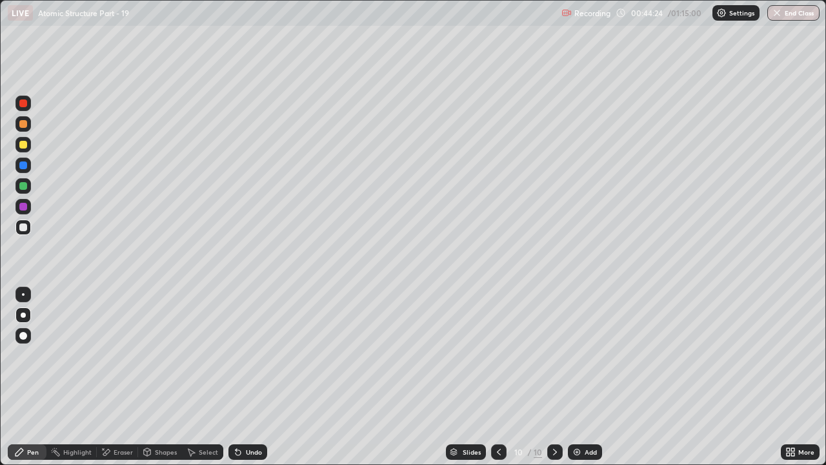
click at [257, 355] on div "Undo" at bounding box center [254, 452] width 16 height 6
click at [255, 355] on div "Undo" at bounding box center [248, 451] width 39 height 15
click at [253, 355] on div "Undo" at bounding box center [248, 451] width 39 height 15
click at [252, 355] on div "Undo" at bounding box center [248, 451] width 39 height 15
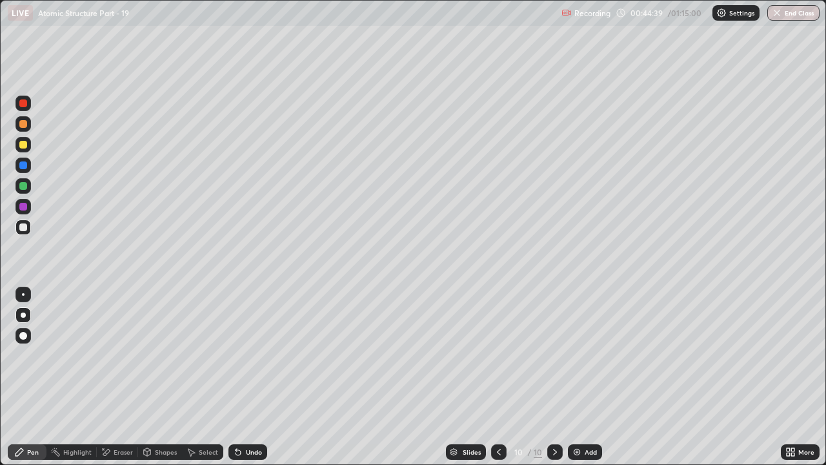
click at [21, 144] on div at bounding box center [23, 145] width 8 height 8
click at [161, 355] on div "Shapes" at bounding box center [160, 451] width 44 height 15
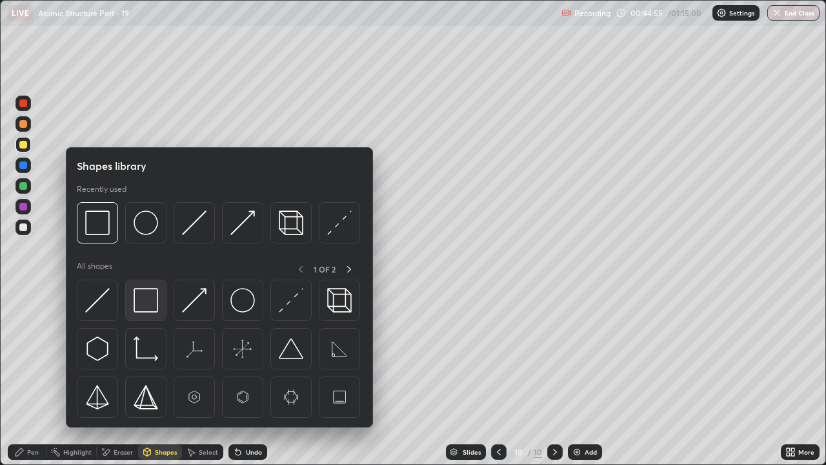
click at [145, 301] on img at bounding box center [146, 300] width 25 height 25
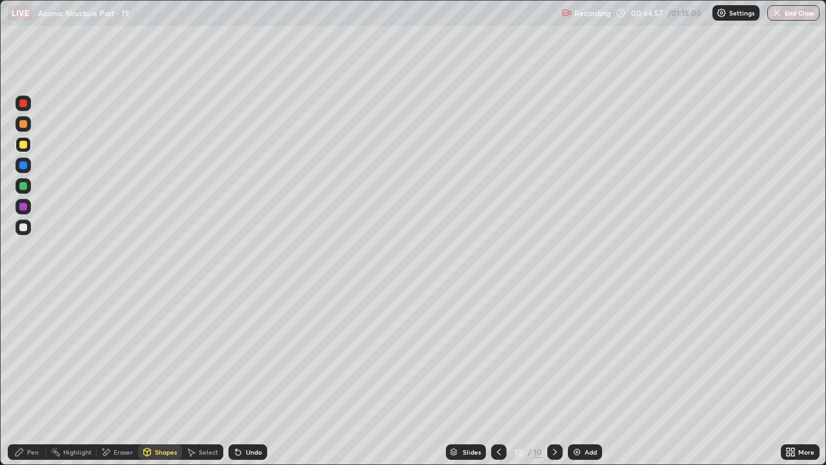
click at [33, 355] on div "Pen" at bounding box center [33, 452] width 12 height 6
click at [585, 355] on div "Add" at bounding box center [591, 452] width 12 height 6
click at [26, 125] on div at bounding box center [23, 124] width 8 height 8
click at [25, 187] on div at bounding box center [23, 186] width 8 height 8
click at [249, 355] on div "Undo" at bounding box center [248, 451] width 39 height 15
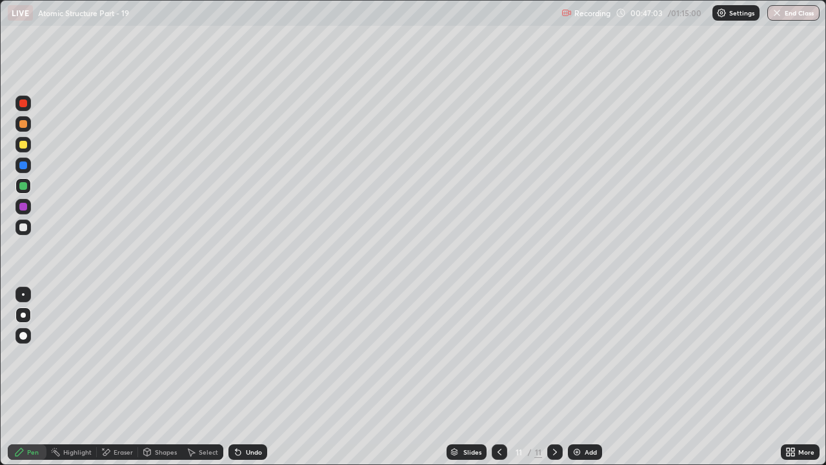
click at [255, 355] on div "Undo" at bounding box center [248, 451] width 39 height 15
click at [250, 355] on div "Undo" at bounding box center [254, 452] width 16 height 6
click at [254, 355] on div "Undo" at bounding box center [254, 452] width 16 height 6
click at [249, 355] on div "Undo" at bounding box center [248, 451] width 39 height 15
click at [250, 355] on div "Undo" at bounding box center [248, 451] width 39 height 15
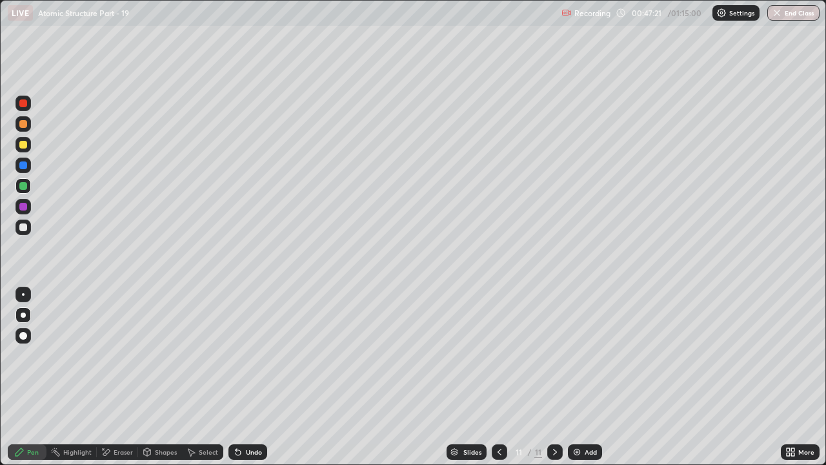
click at [157, 355] on div "Shapes" at bounding box center [166, 452] width 22 height 6
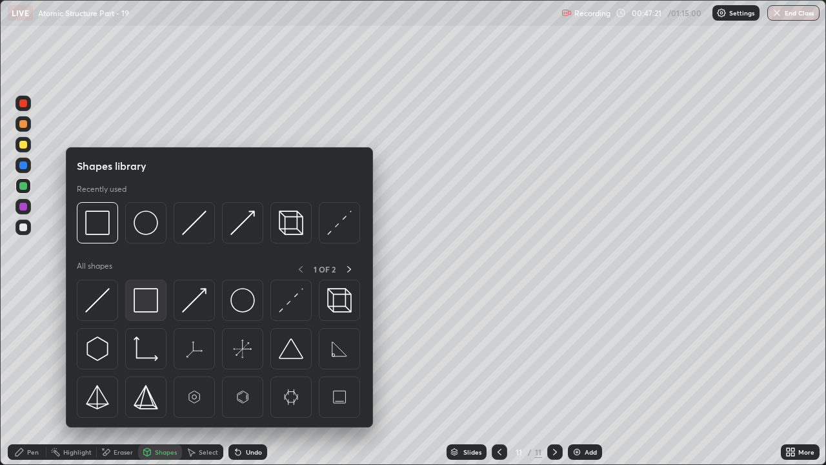
click at [139, 293] on img at bounding box center [146, 300] width 25 height 25
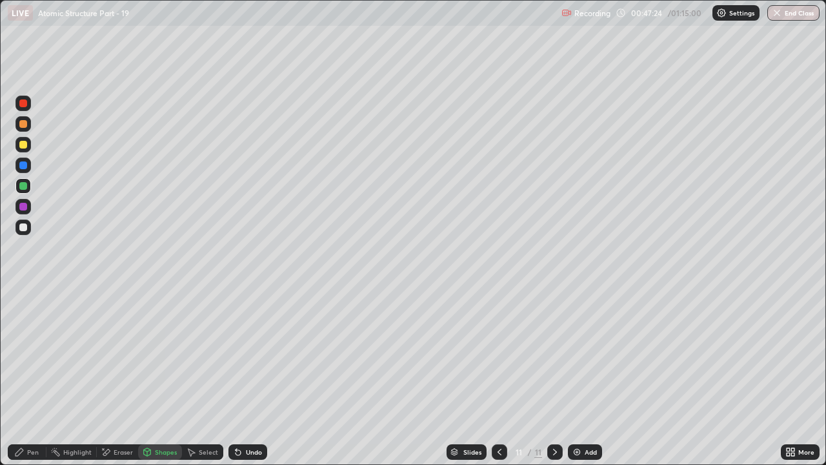
click at [31, 355] on div "Pen" at bounding box center [27, 451] width 39 height 15
click at [23, 208] on div at bounding box center [23, 207] width 8 height 8
click at [253, 355] on div "Undo" at bounding box center [254, 452] width 16 height 6
click at [121, 355] on div "Eraser" at bounding box center [123, 452] width 19 height 6
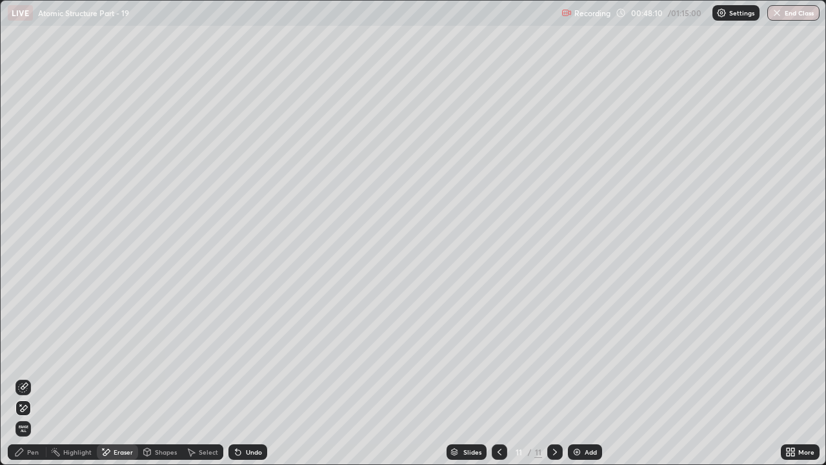
click at [27, 355] on div "Pen" at bounding box center [33, 452] width 12 height 6
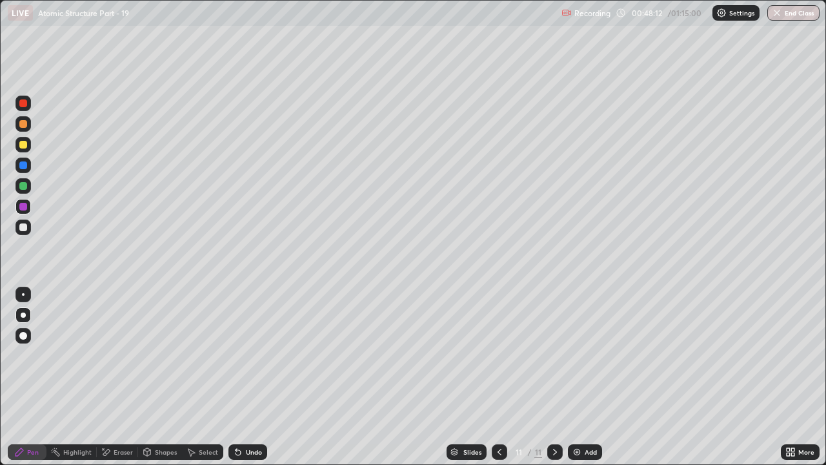
click at [26, 225] on div at bounding box center [23, 227] width 8 height 8
click at [158, 355] on div "Shapes" at bounding box center [166, 452] width 22 height 6
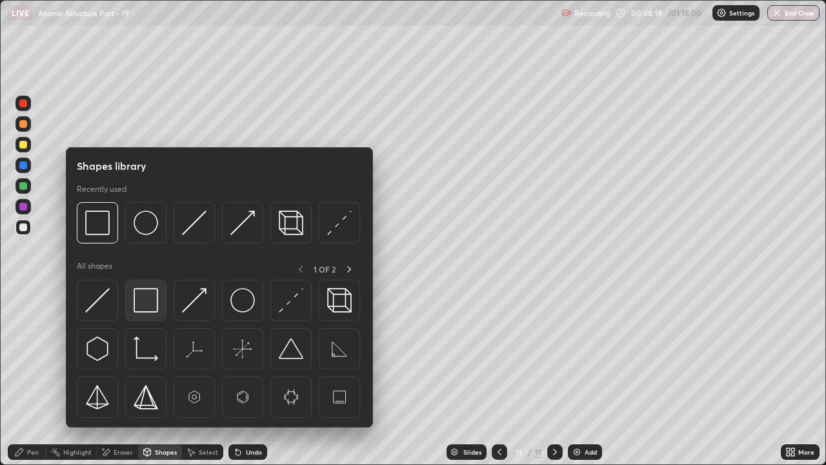
click at [151, 303] on img at bounding box center [146, 300] width 25 height 25
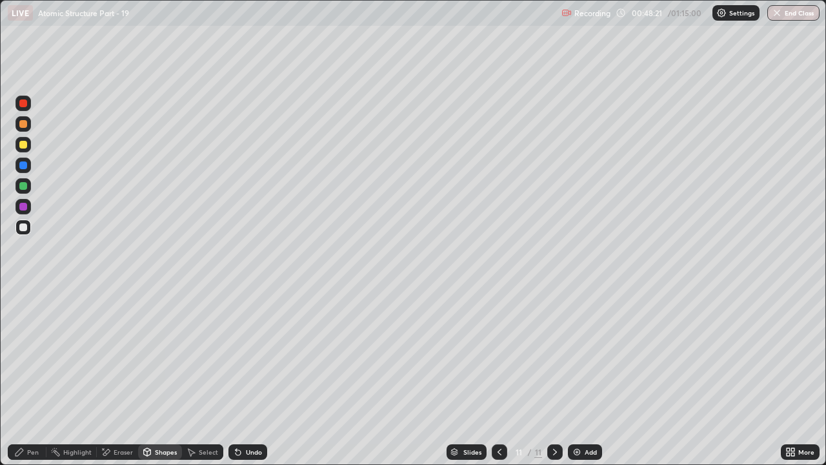
click at [498, 355] on icon at bounding box center [499, 452] width 10 height 10
click at [28, 355] on div "Pen" at bounding box center [33, 452] width 12 height 6
click at [498, 355] on icon at bounding box center [499, 452] width 10 height 10
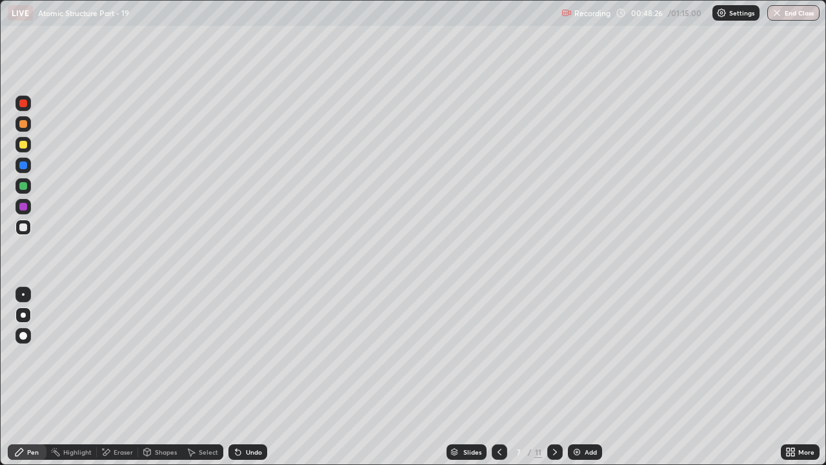
click at [500, 355] on icon at bounding box center [499, 452] width 10 height 10
click at [165, 355] on div "Shapes" at bounding box center [166, 452] width 22 height 6
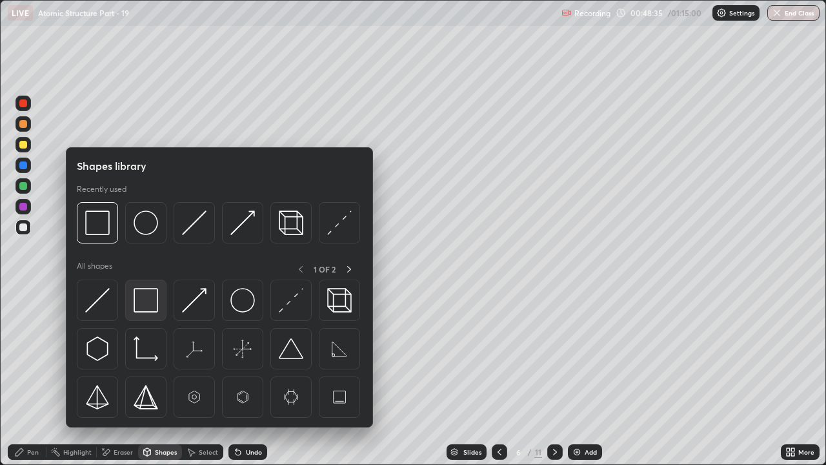
click at [143, 300] on img at bounding box center [146, 300] width 25 height 25
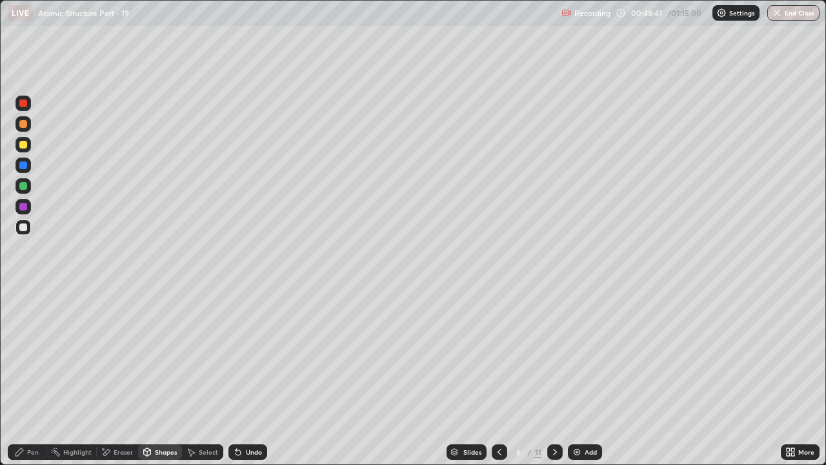
click at [34, 355] on div "Pen" at bounding box center [33, 452] width 12 height 6
click at [550, 355] on icon at bounding box center [555, 452] width 10 height 10
click at [548, 355] on div at bounding box center [554, 451] width 15 height 15
click at [554, 355] on icon at bounding box center [555, 452] width 10 height 10
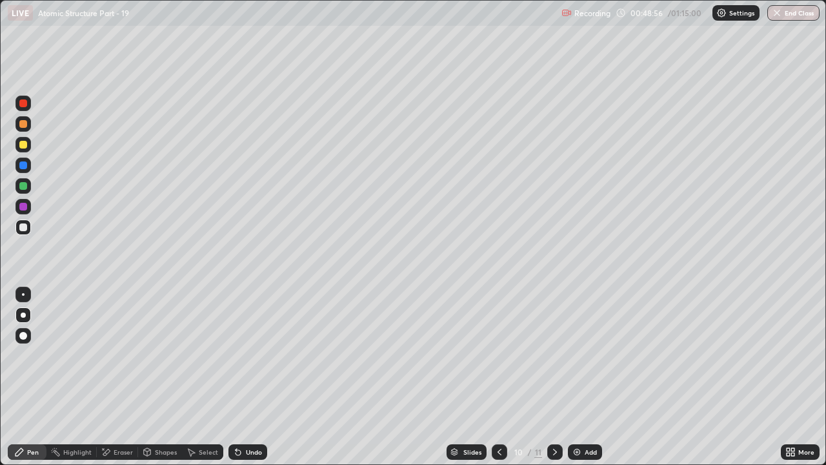
click at [554, 355] on icon at bounding box center [555, 452] width 10 height 10
click at [162, 355] on div "Shapes" at bounding box center [166, 452] width 22 height 6
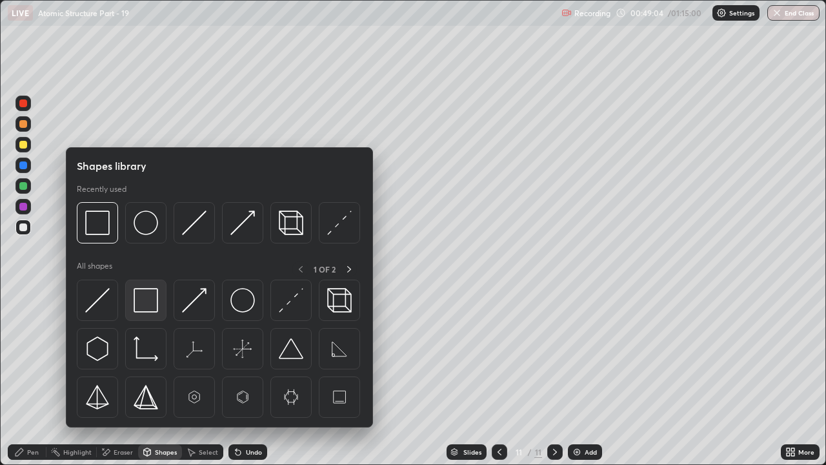
click at [150, 302] on img at bounding box center [146, 300] width 25 height 25
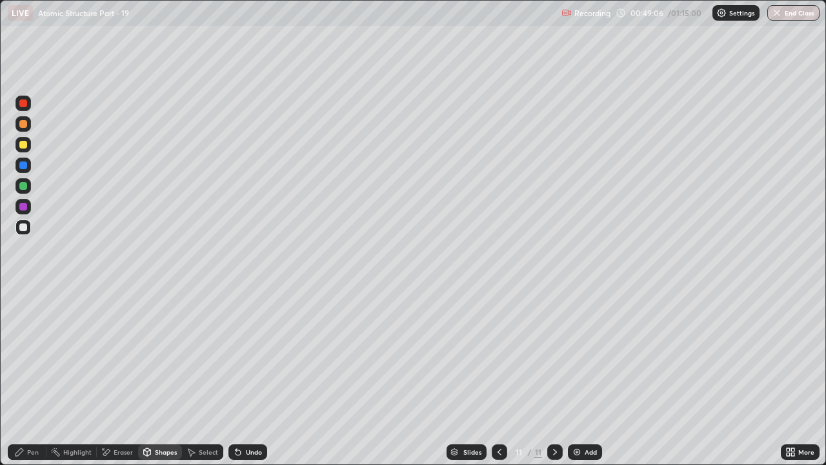
click at [26, 355] on div "Pen" at bounding box center [27, 451] width 39 height 15
click at [581, 355] on img at bounding box center [577, 452] width 10 height 10
click at [25, 166] on div at bounding box center [23, 165] width 8 height 8
click at [24, 144] on div at bounding box center [23, 145] width 8 height 8
click at [254, 355] on div "Undo" at bounding box center [248, 451] width 39 height 15
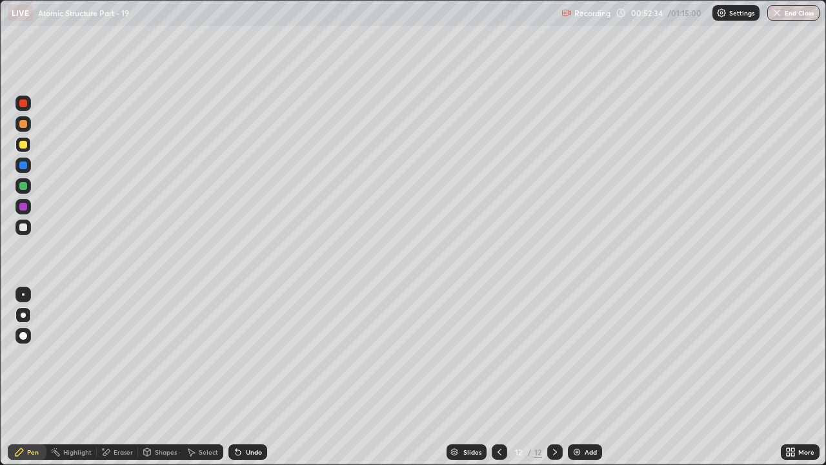
click at [167, 355] on div "Shapes" at bounding box center [166, 452] width 22 height 6
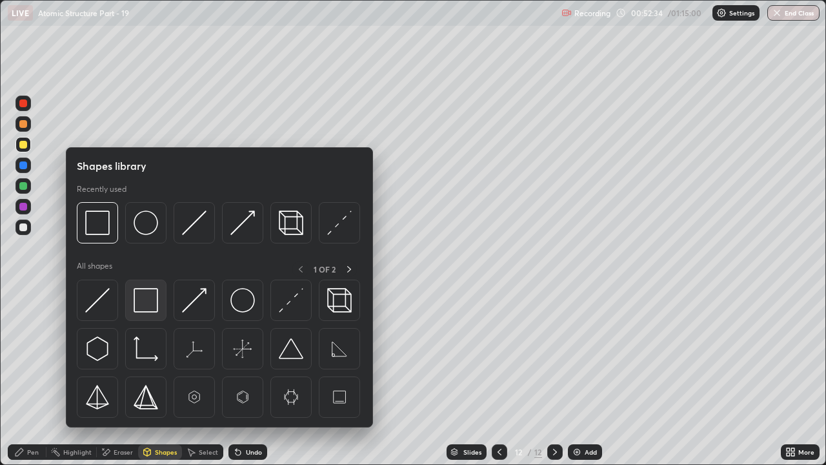
click at [147, 301] on img at bounding box center [146, 300] width 25 height 25
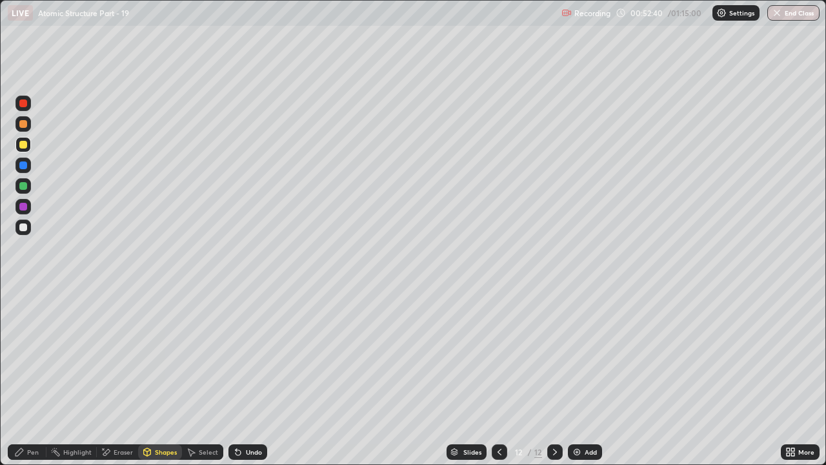
click at [165, 355] on div "Shapes" at bounding box center [166, 452] width 22 height 6
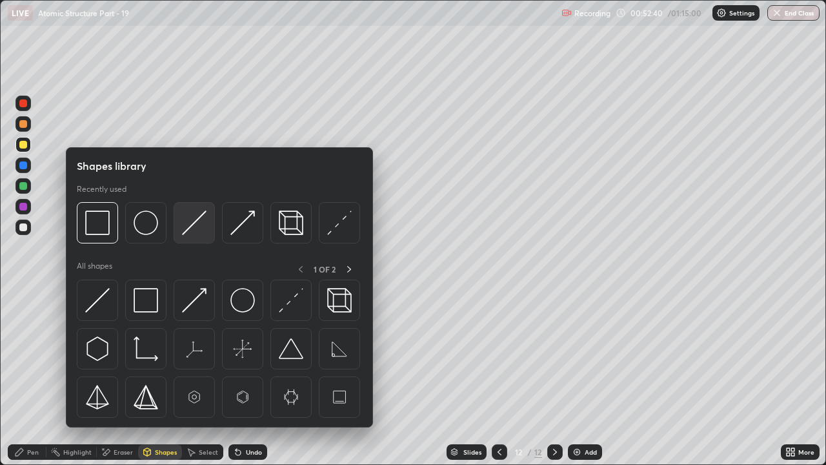
click at [194, 213] on img at bounding box center [194, 222] width 25 height 25
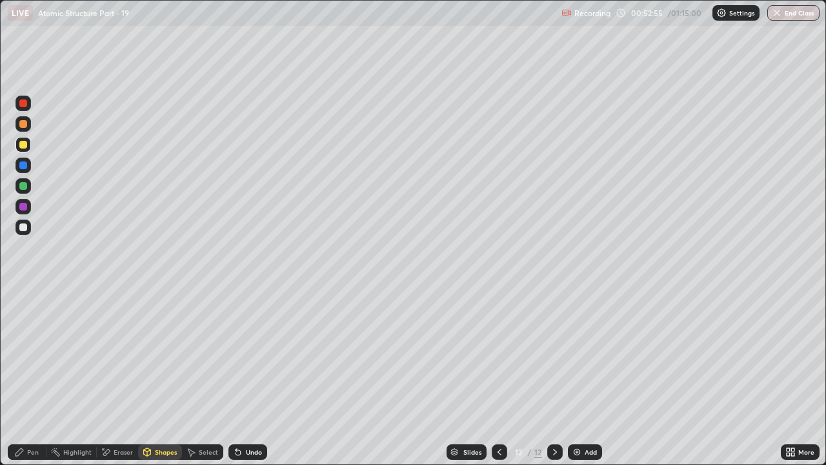
click at [25, 226] on div at bounding box center [23, 227] width 8 height 8
click at [23, 355] on div "Pen" at bounding box center [27, 451] width 39 height 15
click at [258, 355] on div "Undo" at bounding box center [248, 451] width 39 height 15
click at [260, 355] on div "Undo" at bounding box center [254, 452] width 16 height 6
click at [261, 355] on div "Undo" at bounding box center [248, 451] width 39 height 15
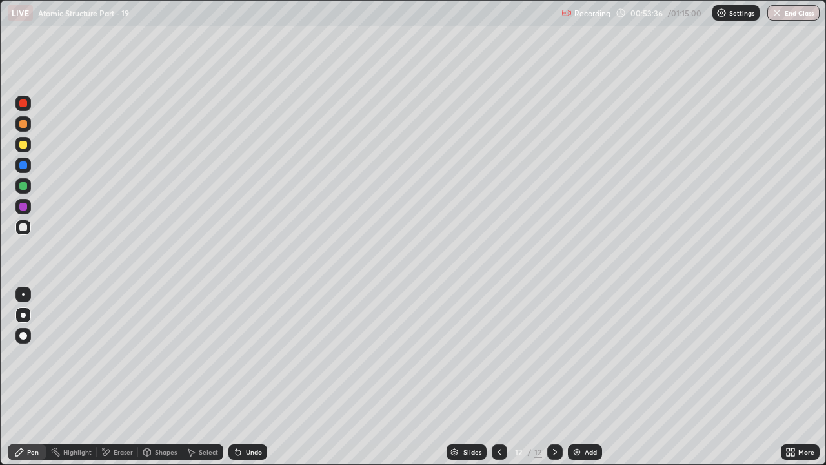
click at [252, 355] on div "Undo" at bounding box center [254, 452] width 16 height 6
click at [254, 355] on div "Undo" at bounding box center [254, 452] width 16 height 6
click at [257, 355] on div "Undo" at bounding box center [254, 452] width 16 height 6
click at [259, 355] on div "Undo" at bounding box center [254, 452] width 16 height 6
click at [25, 207] on div at bounding box center [23, 207] width 8 height 8
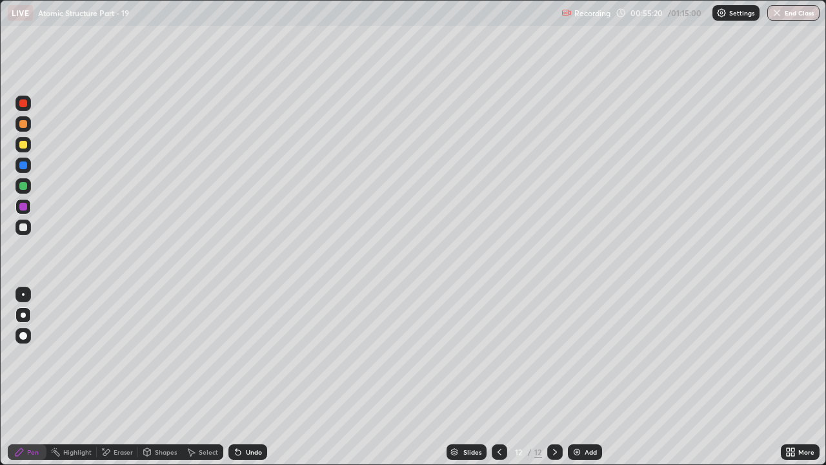
click at [30, 185] on div at bounding box center [22, 185] width 15 height 15
click at [585, 355] on div "Add" at bounding box center [591, 452] width 12 height 6
click at [163, 355] on div "Shapes" at bounding box center [166, 452] width 22 height 6
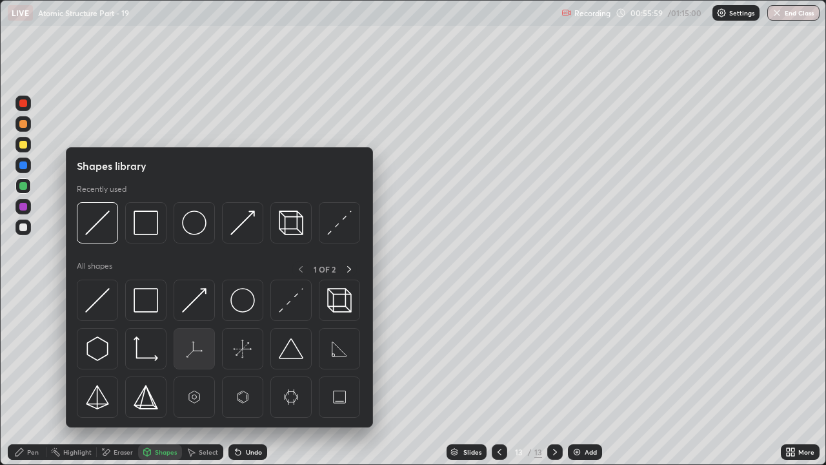
click at [199, 350] on img at bounding box center [194, 348] width 25 height 25
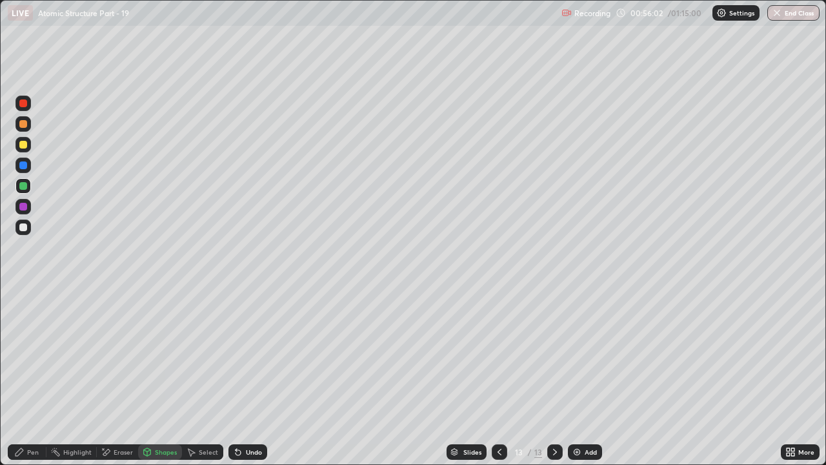
click at [21, 355] on icon at bounding box center [19, 452] width 10 height 10
click at [152, 355] on div "Shapes" at bounding box center [160, 451] width 44 height 15
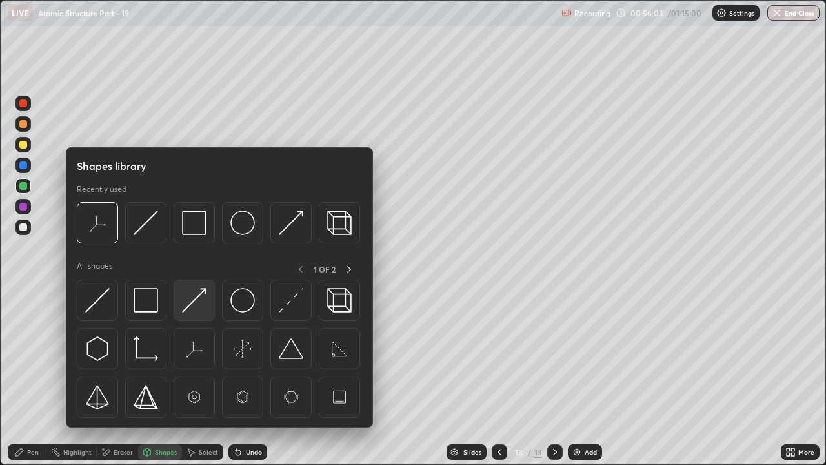
click at [201, 298] on img at bounding box center [194, 300] width 25 height 25
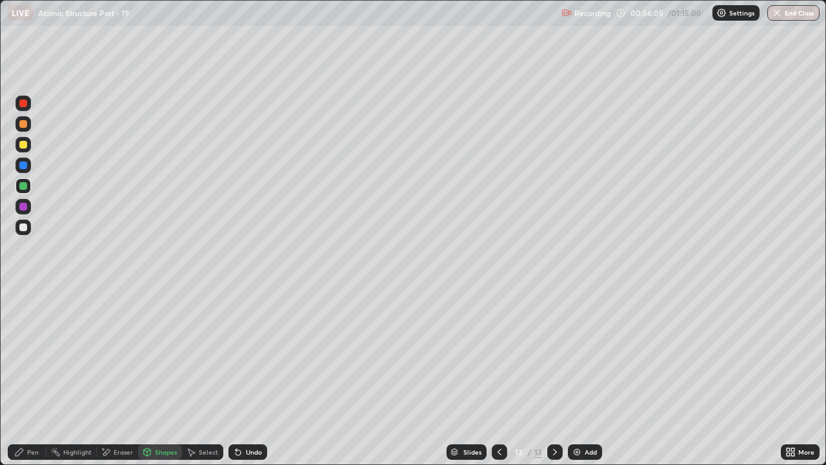
click at [254, 355] on div "Undo" at bounding box center [254, 452] width 16 height 6
click at [157, 355] on div "Shapes" at bounding box center [166, 452] width 22 height 6
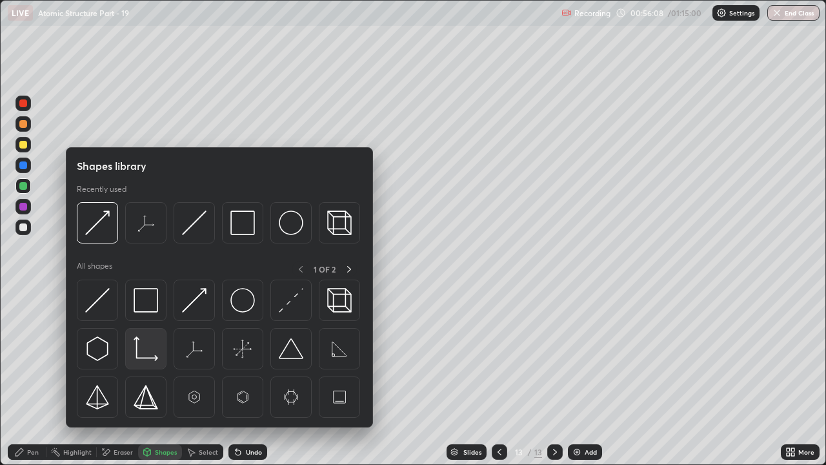
click at [150, 349] on img at bounding box center [146, 348] width 25 height 25
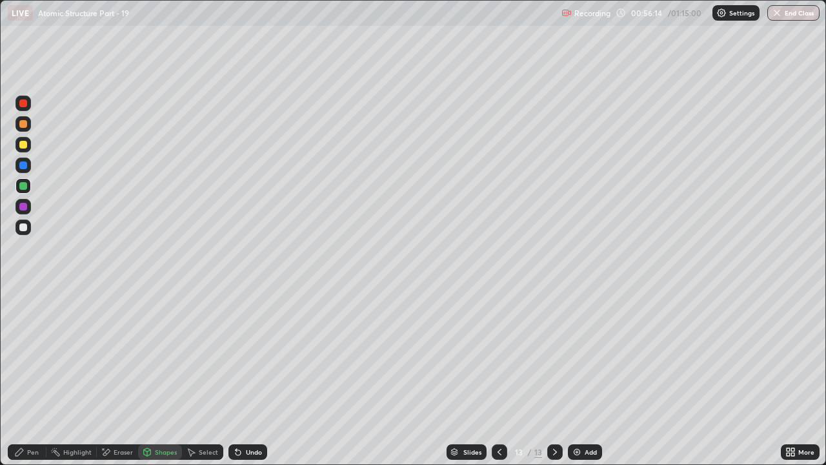
click at [168, 355] on div "Shapes" at bounding box center [166, 452] width 22 height 6
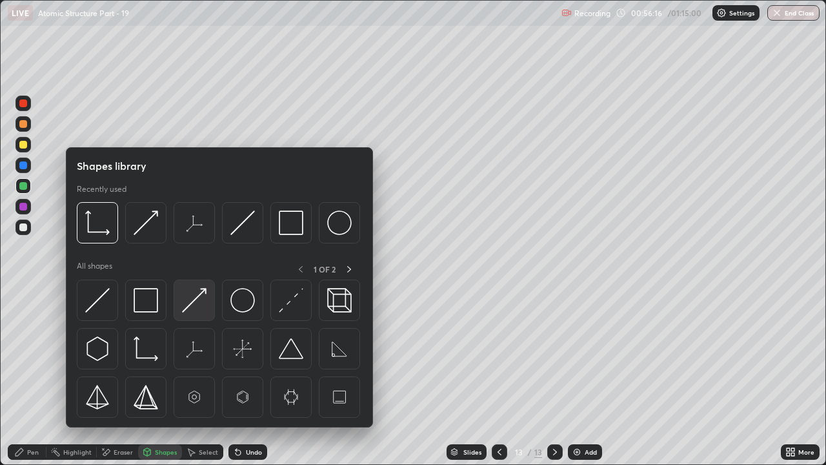
click at [198, 307] on img at bounding box center [194, 300] width 25 height 25
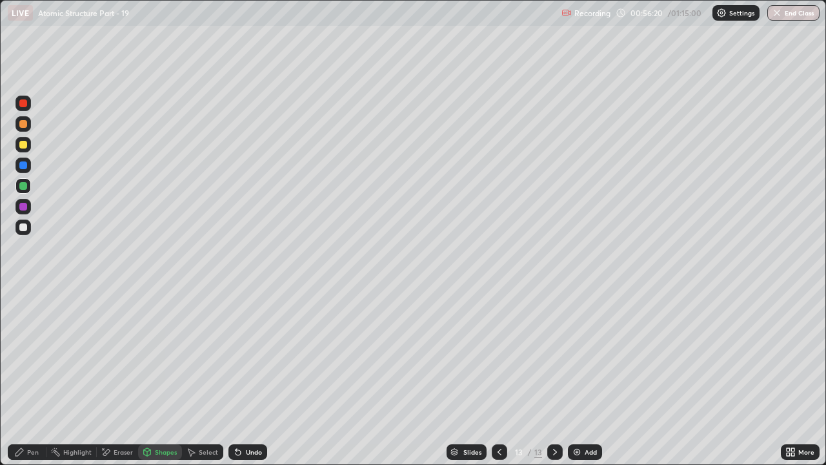
click at [246, 355] on div "Undo" at bounding box center [254, 452] width 16 height 6
click at [253, 355] on div "Undo" at bounding box center [254, 452] width 16 height 6
click at [258, 355] on div "Undo" at bounding box center [248, 451] width 39 height 15
click at [256, 355] on div "Undo" at bounding box center [254, 452] width 16 height 6
click at [254, 355] on div "Undo" at bounding box center [254, 452] width 16 height 6
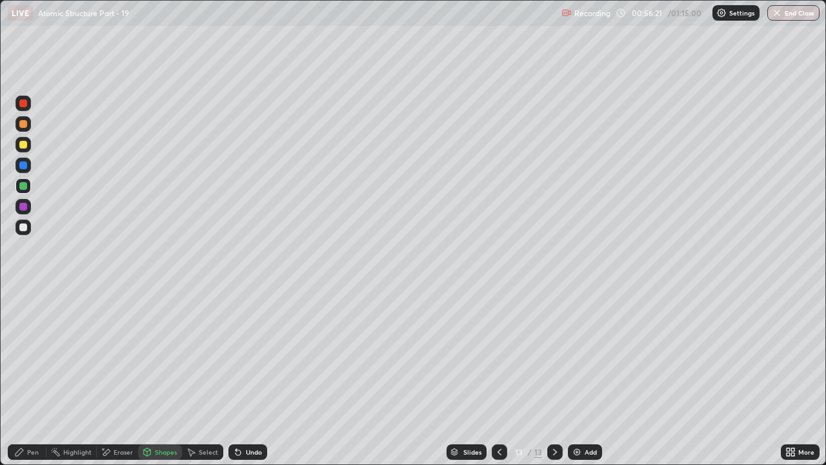
click at [39, 355] on div "Pen" at bounding box center [27, 451] width 39 height 15
click at [20, 225] on div at bounding box center [23, 227] width 8 height 8
click at [500, 355] on icon at bounding box center [499, 452] width 10 height 10
click at [554, 355] on icon at bounding box center [555, 452] width 10 height 10
click at [493, 355] on div at bounding box center [499, 451] width 15 height 15
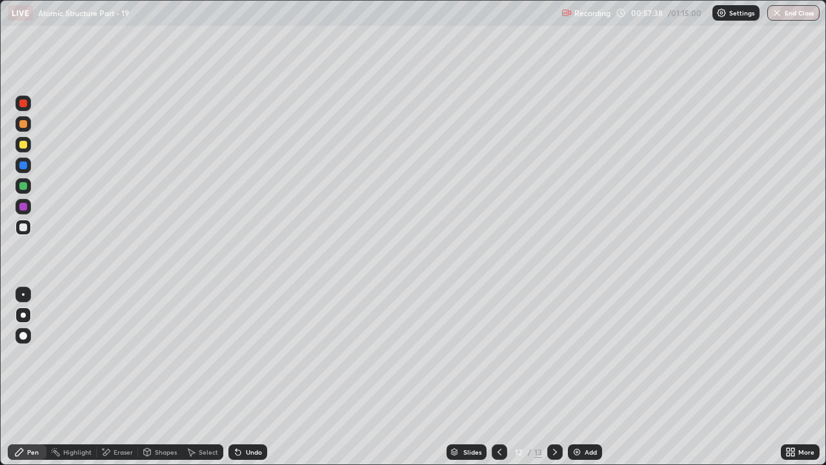
click at [555, 355] on icon at bounding box center [555, 452] width 10 height 10
click at [249, 355] on div "Undo" at bounding box center [254, 452] width 16 height 6
click at [25, 203] on div at bounding box center [23, 207] width 8 height 8
click at [23, 294] on div at bounding box center [23, 294] width 3 height 3
click at [249, 355] on div "Undo" at bounding box center [248, 451] width 39 height 15
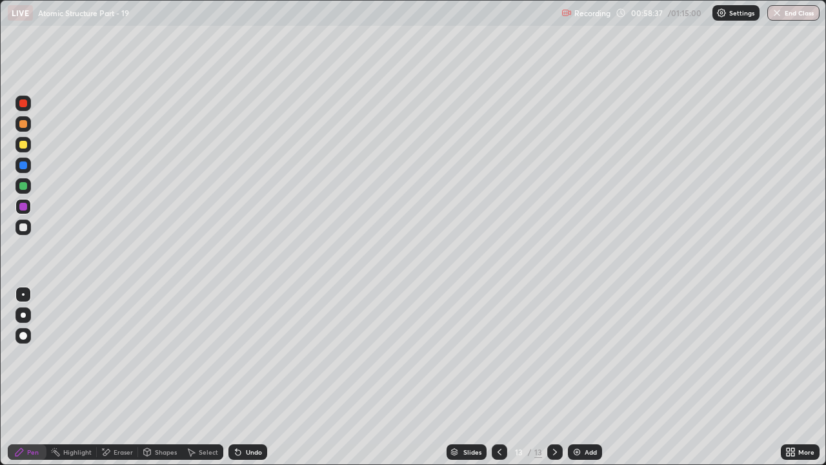
click at [25, 182] on div at bounding box center [23, 186] width 8 height 8
click at [499, 355] on icon at bounding box center [499, 452] width 10 height 10
click at [127, 355] on div "Eraser" at bounding box center [117, 451] width 41 height 15
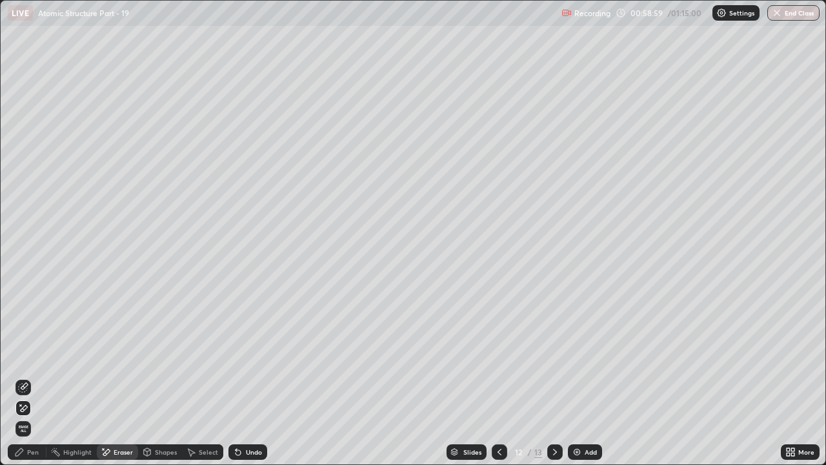
click at [26, 355] on div "Pen" at bounding box center [27, 451] width 39 height 15
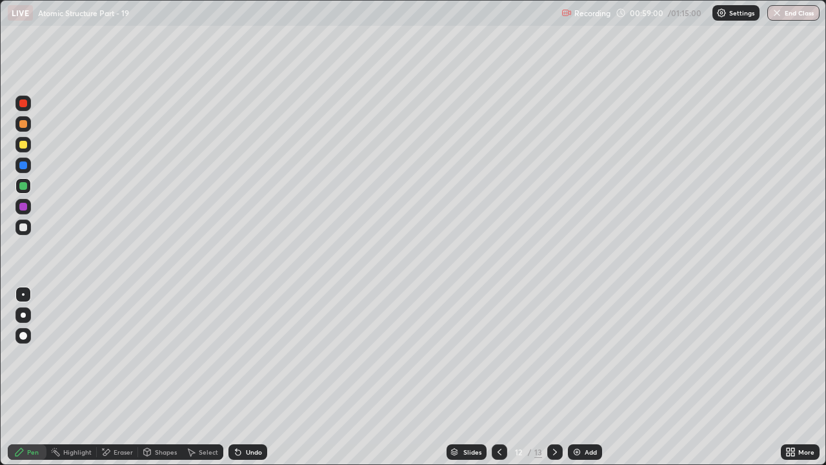
click at [23, 163] on div at bounding box center [23, 165] width 8 height 8
click at [26, 145] on div at bounding box center [23, 145] width 8 height 8
click at [28, 127] on div at bounding box center [22, 123] width 15 height 15
click at [23, 314] on div at bounding box center [23, 314] width 5 height 5
click at [25, 225] on div at bounding box center [23, 227] width 8 height 8
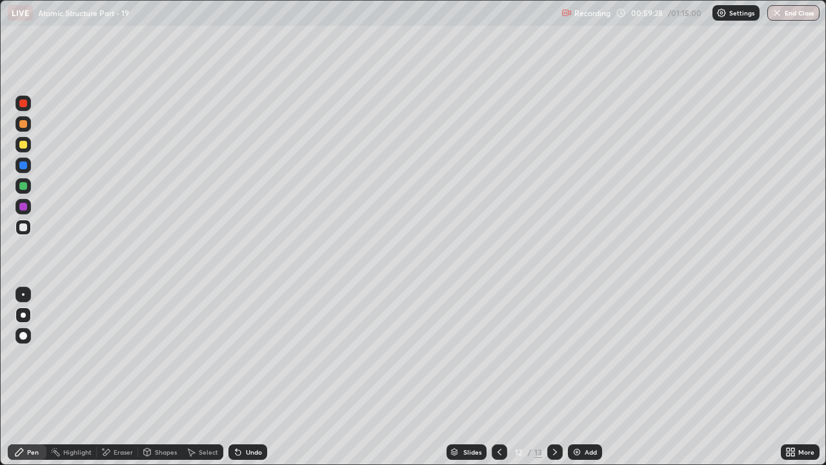
click at [553, 355] on icon at bounding box center [555, 452] width 10 height 10
click at [583, 355] on div "Add" at bounding box center [585, 451] width 34 height 15
click at [163, 355] on div "Shapes" at bounding box center [166, 452] width 22 height 6
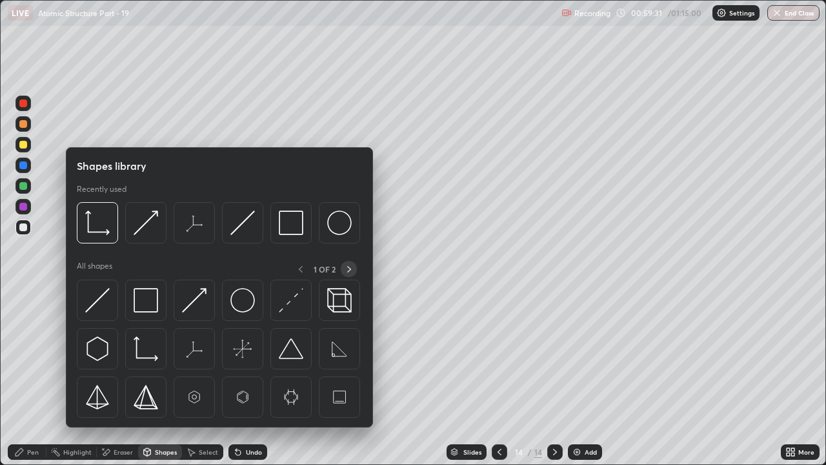
click at [349, 269] on icon at bounding box center [349, 269] width 10 height 10
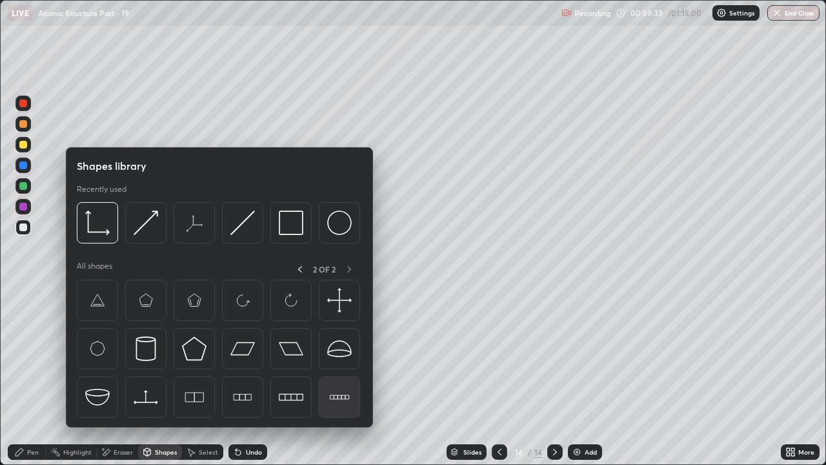
click at [341, 355] on img at bounding box center [339, 397] width 25 height 25
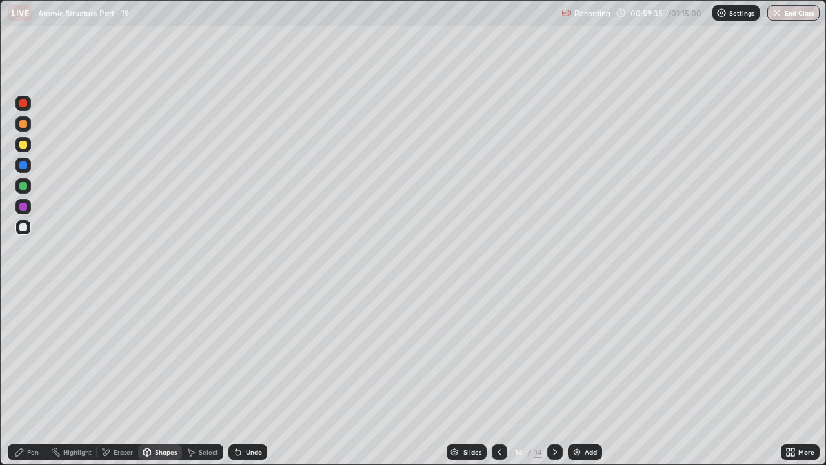
click at [26, 355] on div "Pen" at bounding box center [27, 451] width 39 height 15
click at [23, 226] on div at bounding box center [23, 227] width 8 height 8
click at [249, 355] on div "Undo" at bounding box center [254, 452] width 16 height 6
click at [25, 207] on div at bounding box center [23, 207] width 8 height 8
click at [249, 355] on div "Undo" at bounding box center [248, 451] width 39 height 15
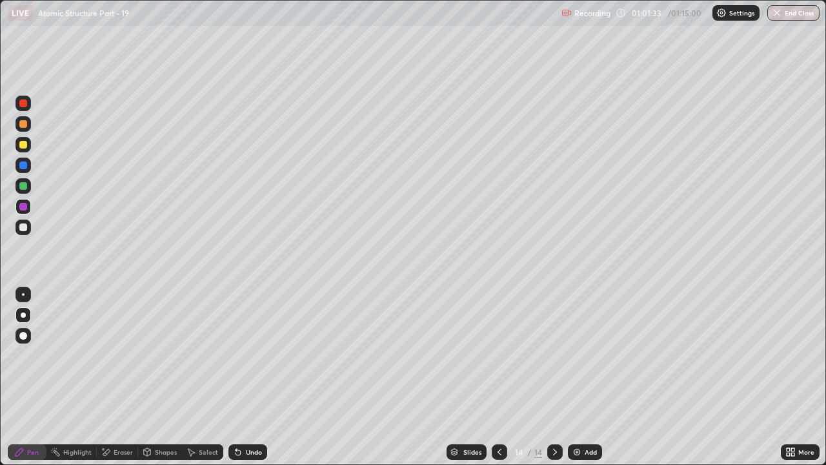
click at [249, 355] on div "Undo" at bounding box center [248, 451] width 39 height 15
click at [250, 355] on div "Undo" at bounding box center [248, 451] width 39 height 15
click at [252, 355] on div "Undo" at bounding box center [248, 451] width 39 height 15
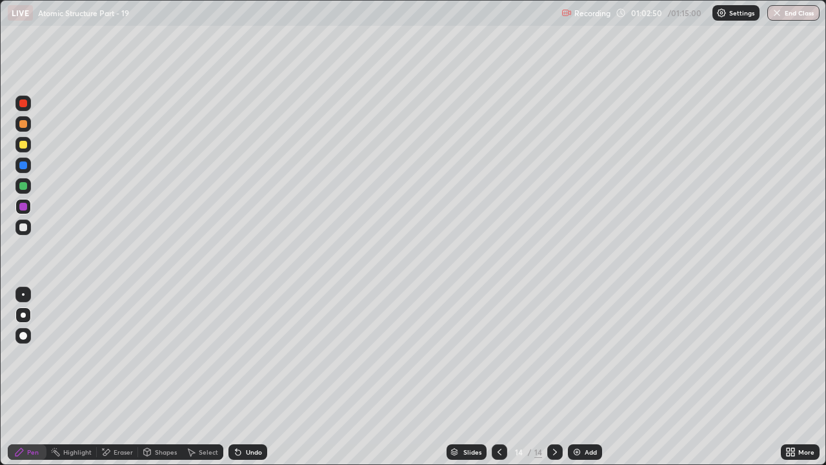
click at [499, 355] on icon at bounding box center [499, 452] width 10 height 10
click at [499, 355] on icon at bounding box center [500, 452] width 4 height 6
click at [499, 355] on icon at bounding box center [499, 452] width 10 height 10
click at [254, 355] on div "Undo" at bounding box center [254, 452] width 16 height 6
click at [26, 184] on div at bounding box center [23, 186] width 8 height 8
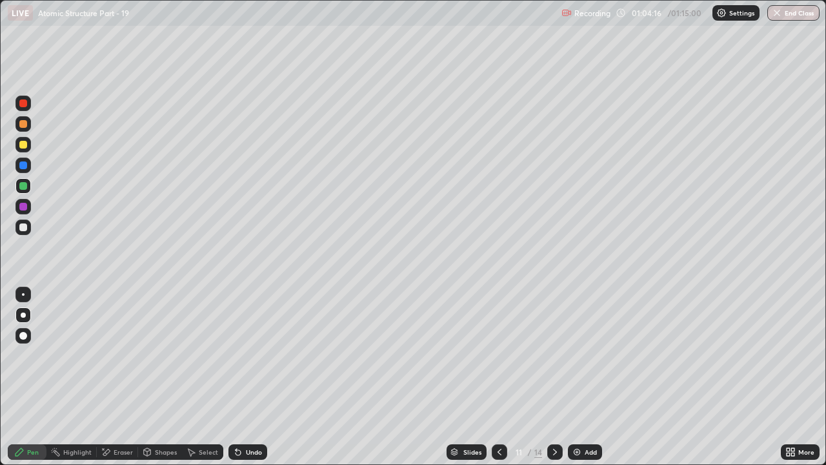
click at [250, 355] on div "Undo" at bounding box center [254, 452] width 16 height 6
click at [156, 355] on div "Shapes" at bounding box center [166, 452] width 22 height 6
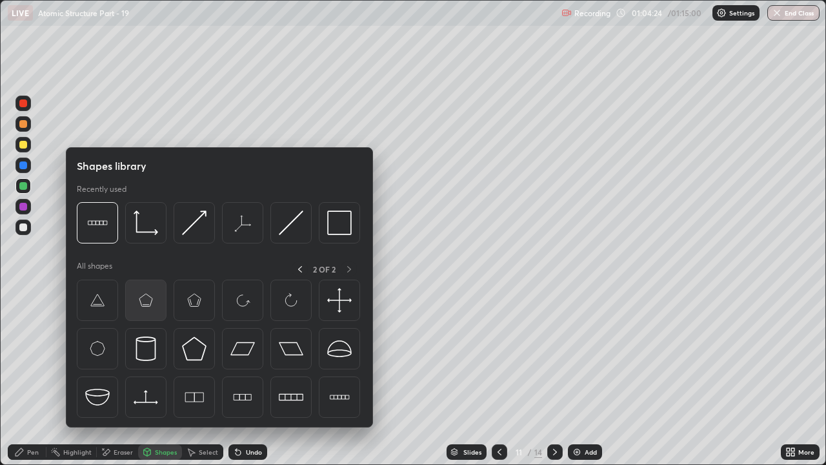
click at [147, 305] on img at bounding box center [146, 300] width 25 height 25
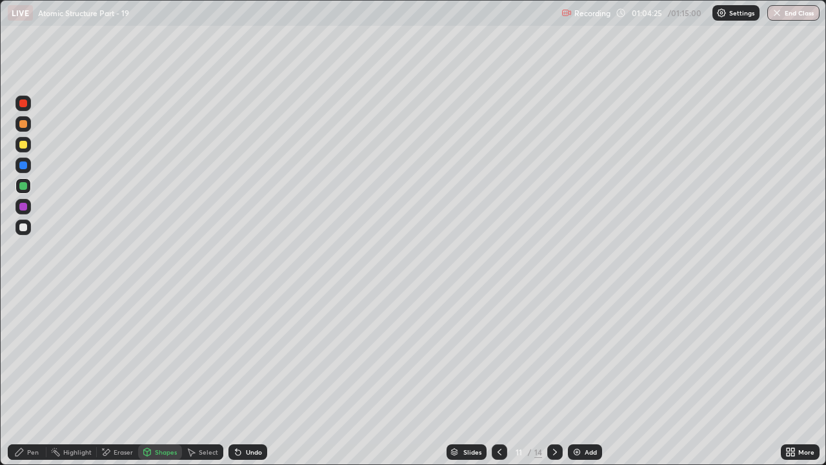
click at [156, 355] on div "Shapes" at bounding box center [160, 451] width 44 height 15
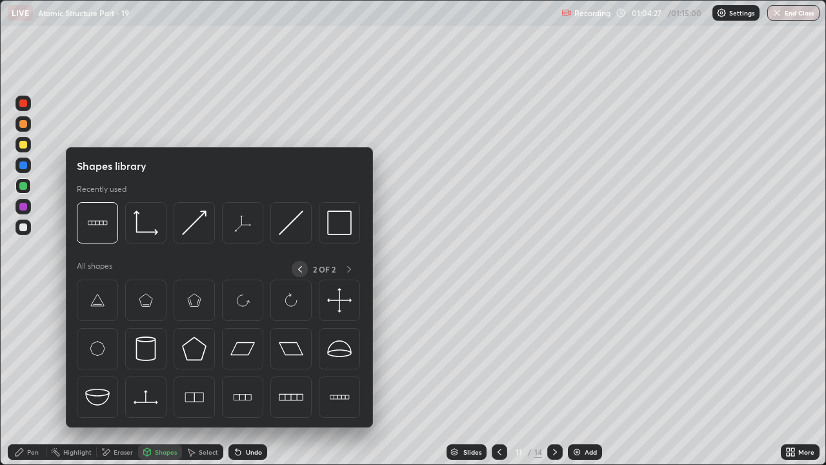
click at [305, 270] on div at bounding box center [300, 269] width 16 height 16
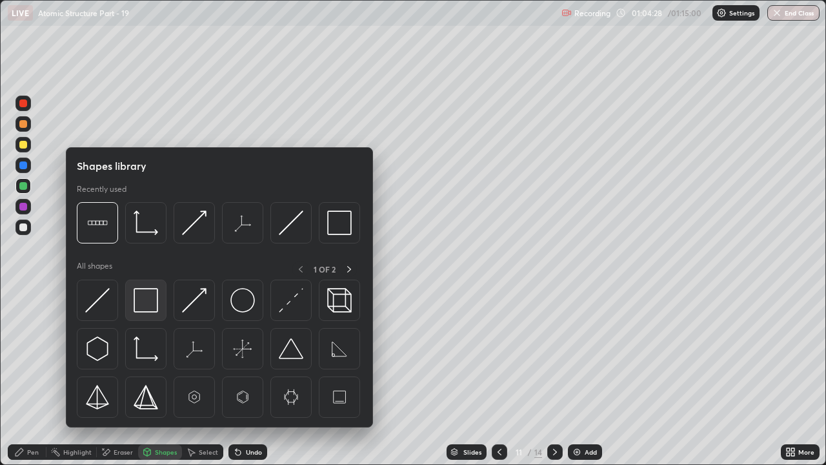
click at [152, 301] on img at bounding box center [146, 300] width 25 height 25
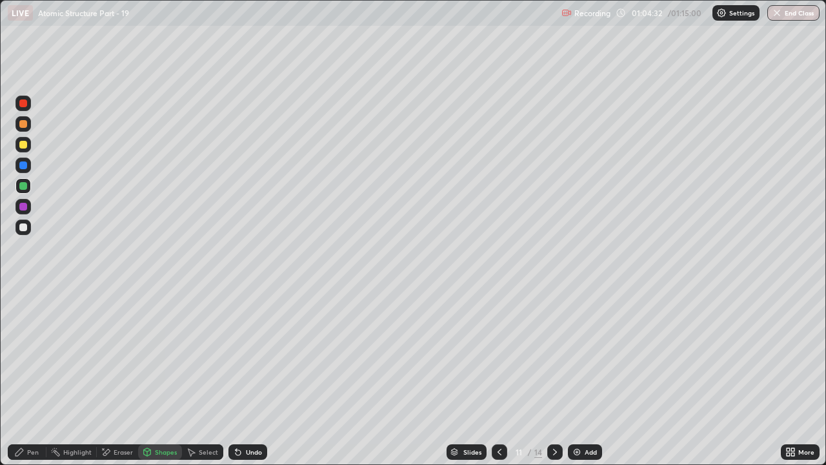
click at [30, 355] on div "Pen" at bounding box center [33, 452] width 12 height 6
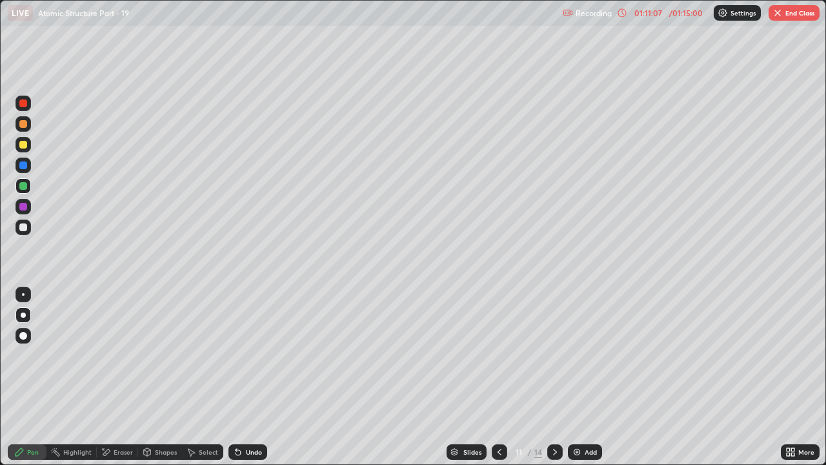
click at [498, 355] on icon at bounding box center [499, 452] width 10 height 10
click at [797, 14] on button "End Class" at bounding box center [794, 12] width 51 height 15
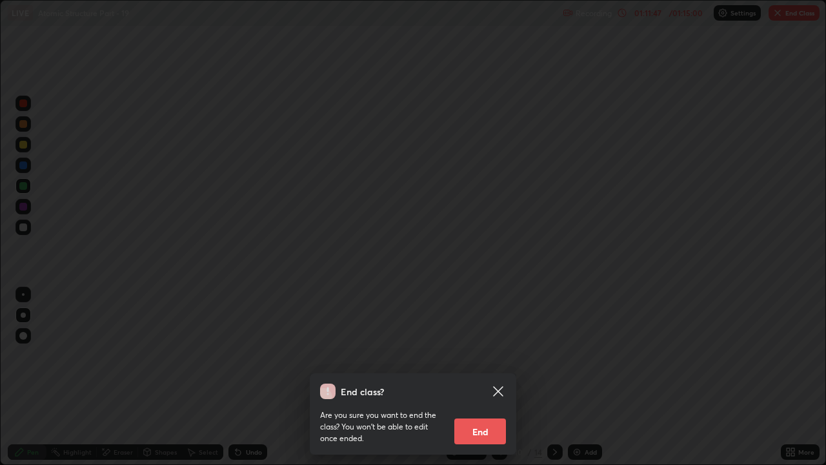
click at [491, 355] on button "End" at bounding box center [480, 431] width 52 height 26
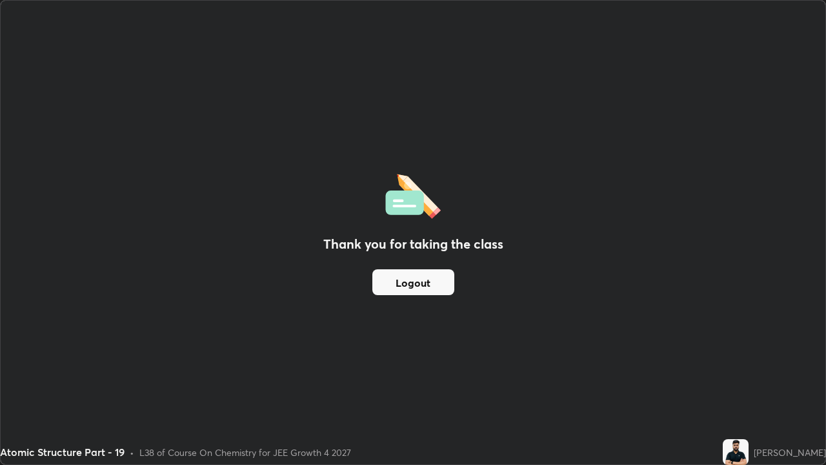
click at [412, 287] on button "Logout" at bounding box center [413, 282] width 82 height 26
